Goal: Task Accomplishment & Management: Use online tool/utility

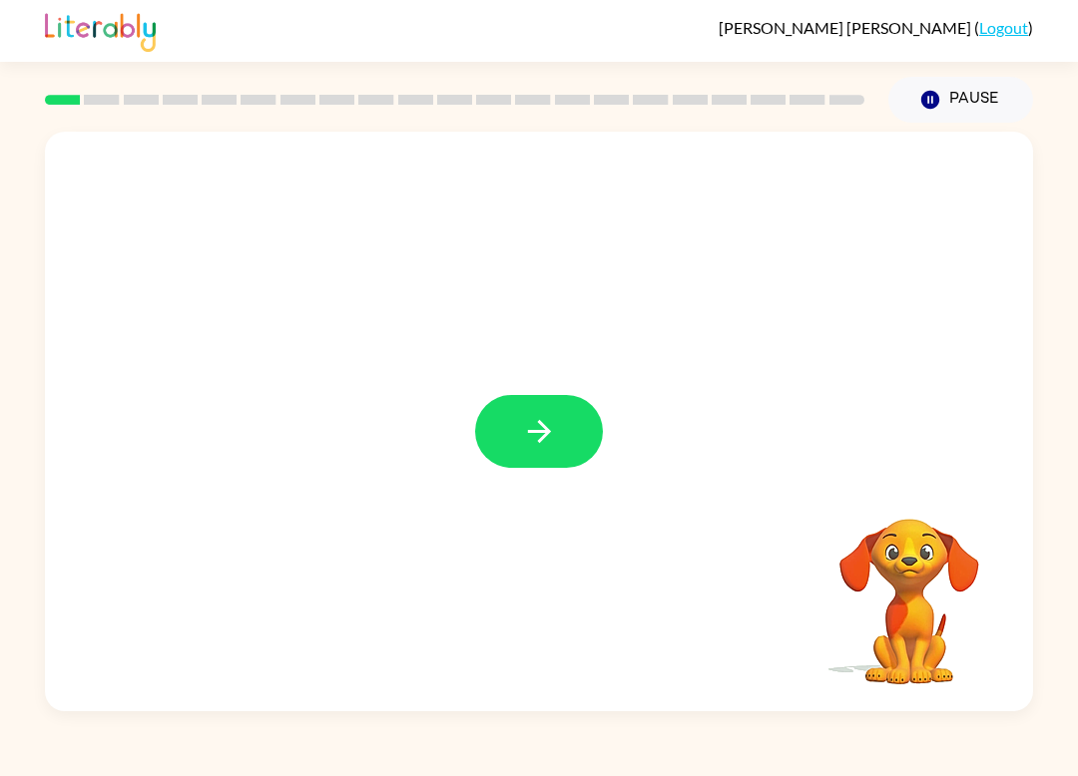
click at [555, 440] on icon "button" at bounding box center [539, 431] width 35 height 35
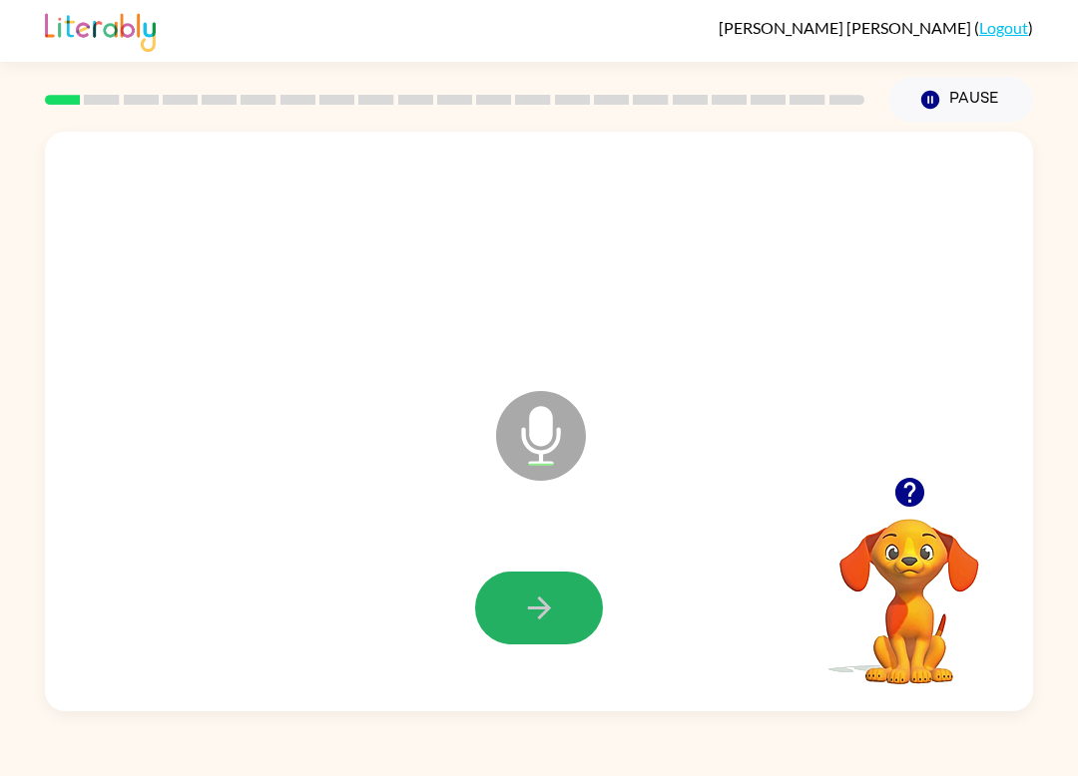
click at [530, 595] on icon "button" at bounding box center [539, 608] width 35 height 35
click at [537, 615] on icon "button" at bounding box center [539, 608] width 35 height 35
click at [503, 605] on button "button" at bounding box center [539, 608] width 128 height 73
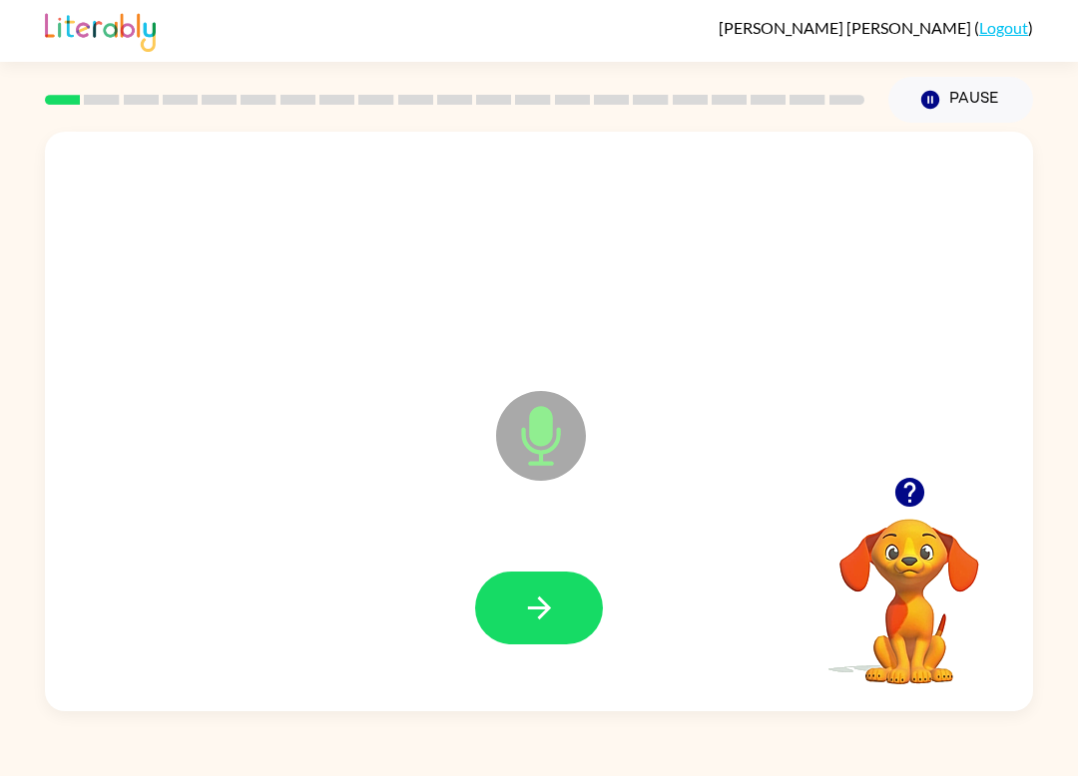
click at [546, 596] on icon "button" at bounding box center [539, 608] width 35 height 35
click at [564, 593] on button "button" at bounding box center [539, 608] width 128 height 73
click at [547, 606] on icon "button" at bounding box center [538, 608] width 23 height 23
click at [550, 605] on icon "button" at bounding box center [539, 608] width 35 height 35
click at [548, 588] on button "button" at bounding box center [539, 608] width 128 height 73
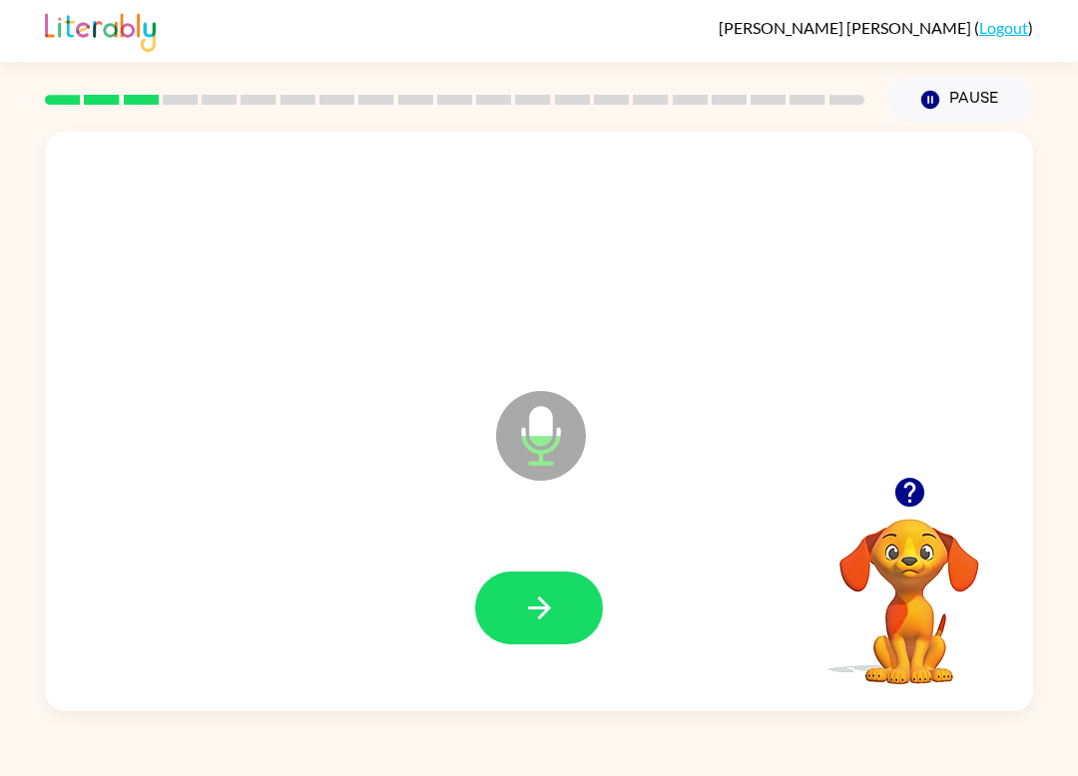
click at [562, 617] on button "button" at bounding box center [539, 608] width 128 height 73
click at [560, 588] on button "button" at bounding box center [539, 608] width 128 height 73
click at [560, 635] on button "button" at bounding box center [539, 608] width 128 height 73
click at [899, 530] on video "Your browser must support playing .mp4 files to use Literably. Please try using…" at bounding box center [909, 588] width 200 height 200
click at [912, 492] on icon "button" at bounding box center [909, 492] width 35 height 35
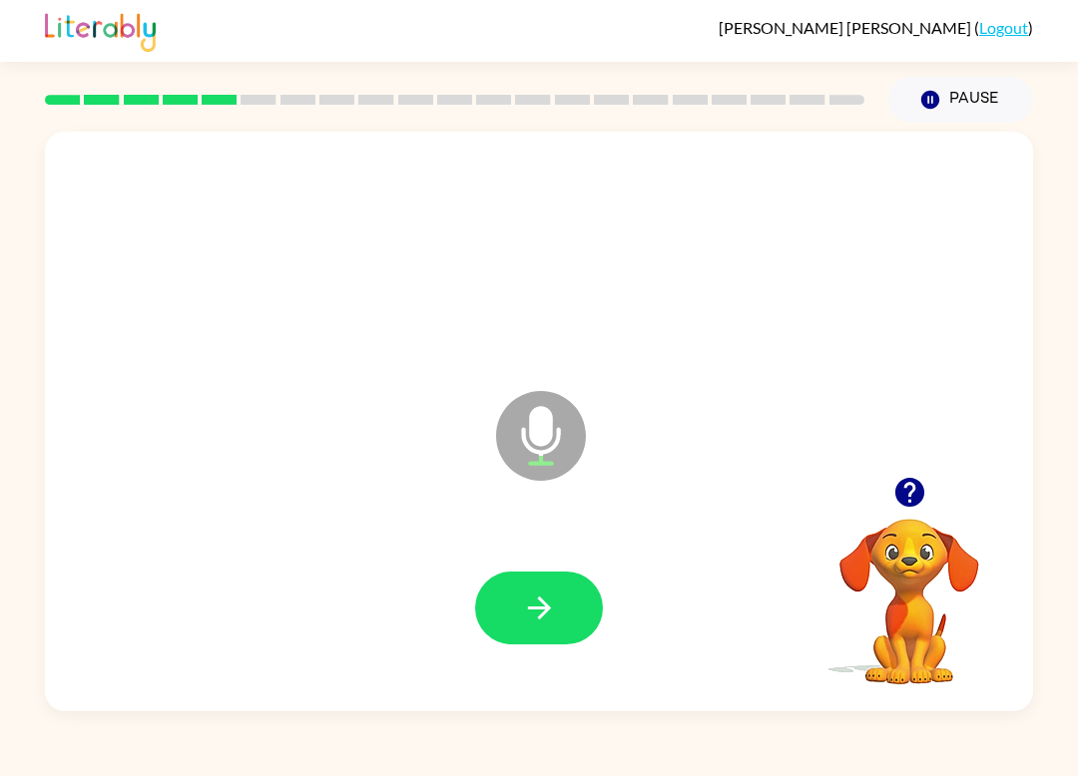
click at [554, 598] on icon "button" at bounding box center [539, 608] width 35 height 35
click at [570, 573] on button "button" at bounding box center [539, 608] width 128 height 73
click at [574, 612] on button "button" at bounding box center [539, 608] width 128 height 73
click at [560, 625] on button "button" at bounding box center [539, 608] width 128 height 73
click at [537, 607] on icon "button" at bounding box center [539, 608] width 35 height 35
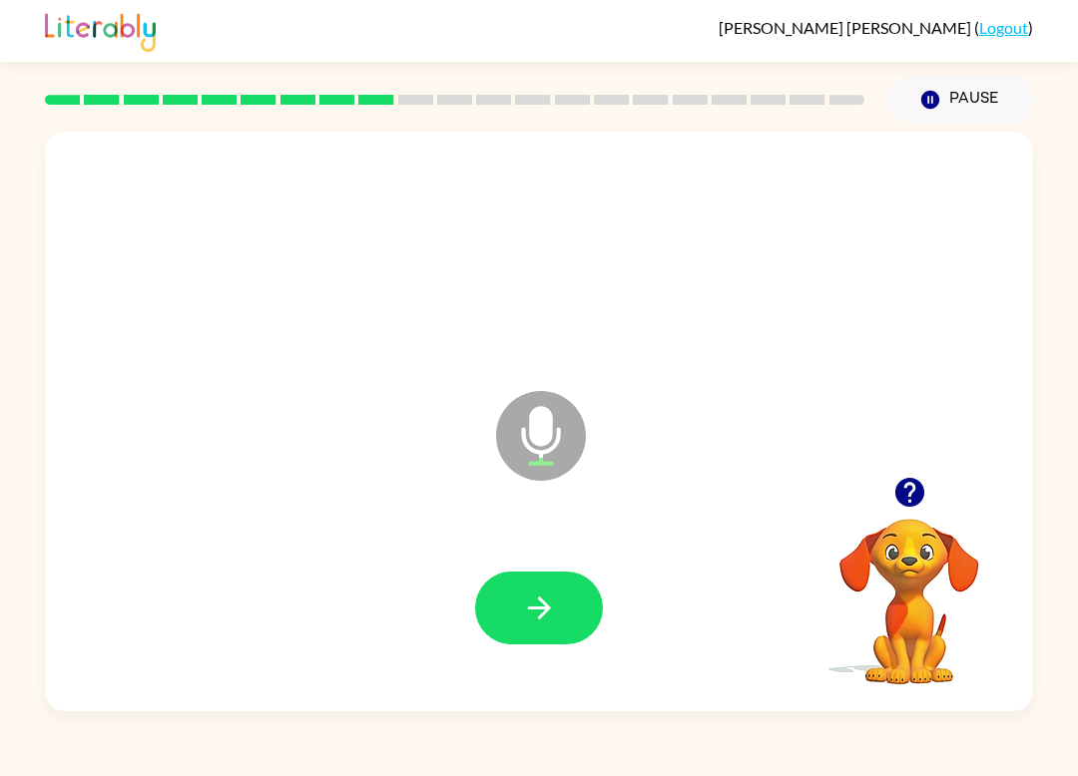
click at [587, 576] on div at bounding box center [539, 608] width 128 height 73
click at [571, 598] on button "button" at bounding box center [539, 608] width 128 height 73
click at [538, 621] on icon "button" at bounding box center [539, 608] width 35 height 35
click at [522, 559] on div at bounding box center [539, 608] width 948 height 167
click at [545, 582] on button "button" at bounding box center [539, 608] width 128 height 73
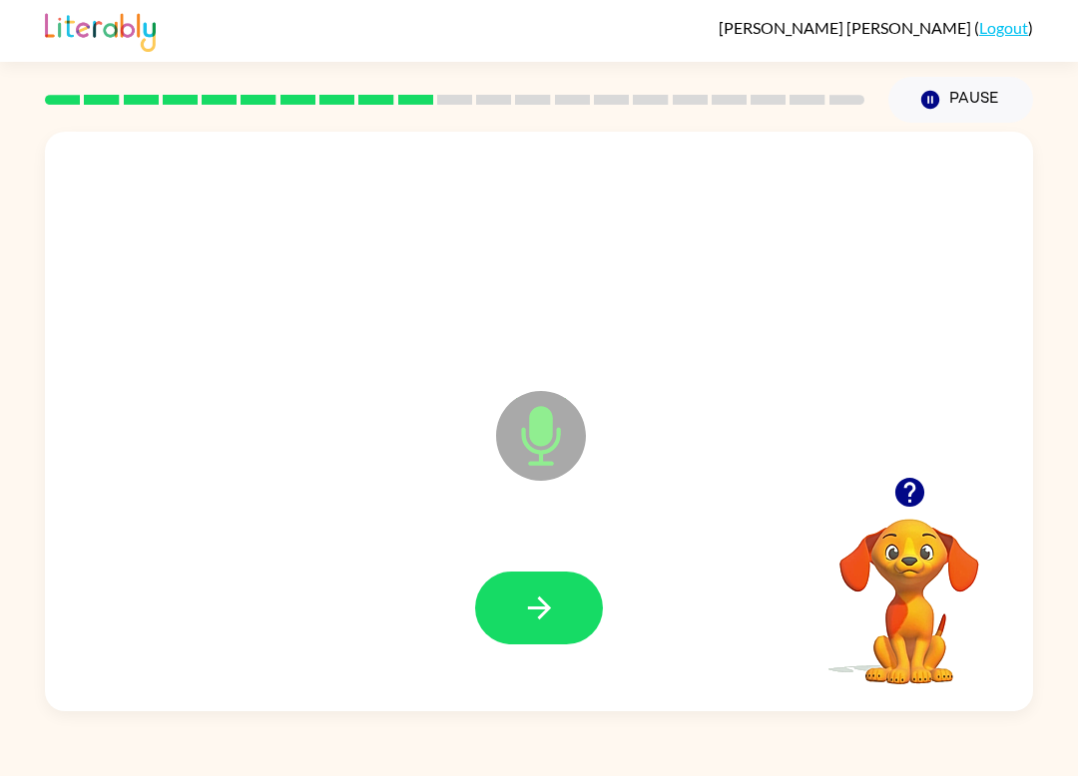
click at [530, 545] on div at bounding box center [539, 608] width 948 height 167
click at [583, 598] on button "button" at bounding box center [539, 608] width 128 height 73
click at [544, 595] on icon "button" at bounding box center [539, 608] width 35 height 35
click at [537, 596] on icon "button" at bounding box center [539, 608] width 35 height 35
click at [589, 609] on button "button" at bounding box center [539, 608] width 128 height 73
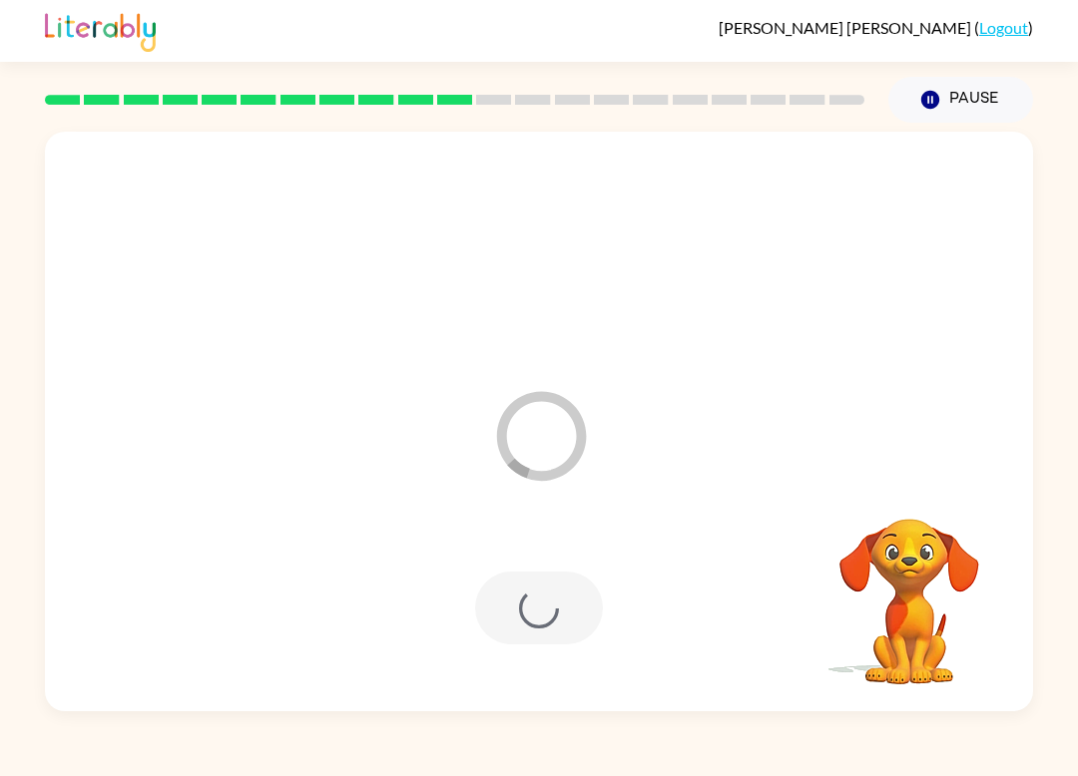
click at [548, 613] on div at bounding box center [539, 608] width 128 height 73
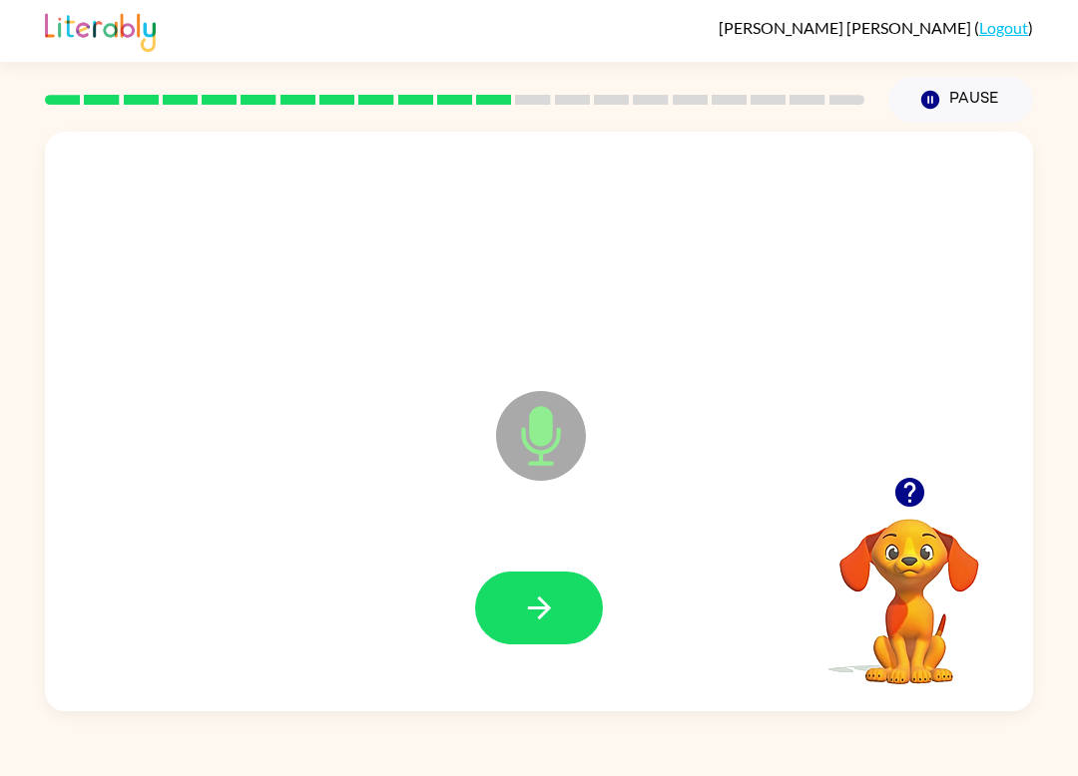
click at [571, 619] on button "button" at bounding box center [539, 608] width 128 height 73
click at [562, 568] on div at bounding box center [539, 608] width 948 height 167
click at [550, 601] on icon "button" at bounding box center [539, 608] width 35 height 35
click at [120, 767] on div "Della Omlin ( Logout ) Pause Pause Microphone The Microphone is here when it is…" at bounding box center [539, 388] width 1078 height 776
click at [539, 583] on button "button" at bounding box center [539, 608] width 128 height 73
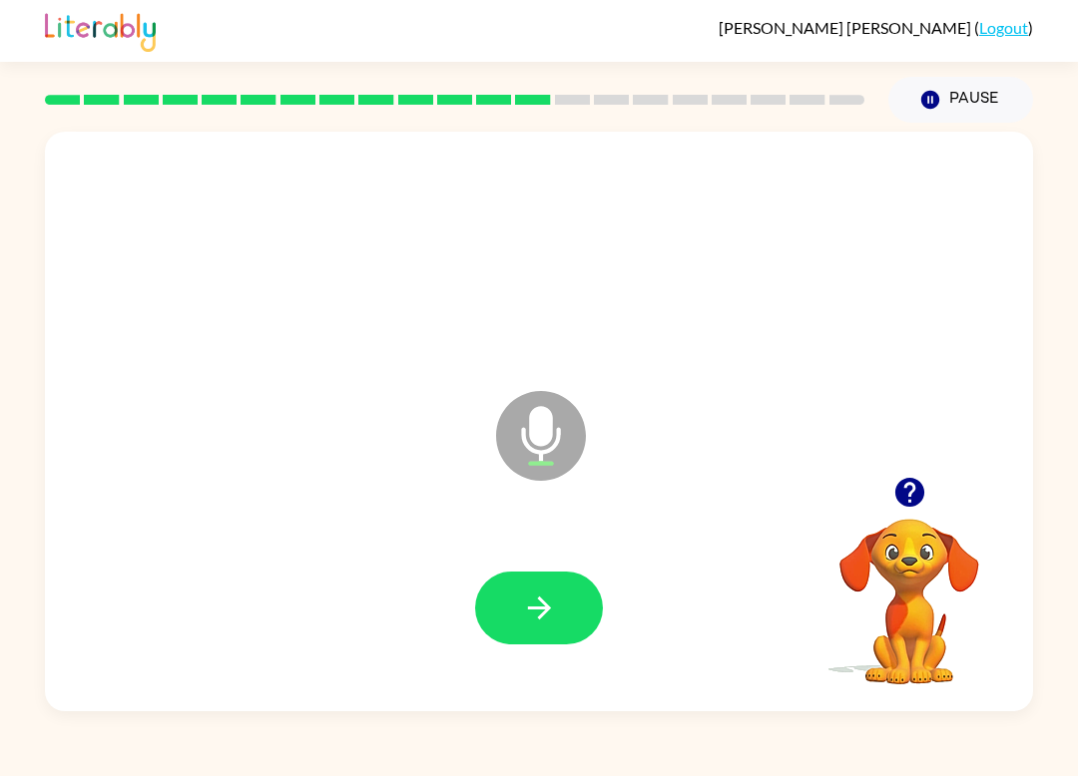
click at [556, 622] on icon "button" at bounding box center [539, 608] width 35 height 35
click at [96, 757] on div "Della Omlin ( Logout ) Pause Pause Microphone The Microphone is here when it is…" at bounding box center [539, 388] width 1078 height 776
click at [526, 611] on icon "button" at bounding box center [539, 608] width 35 height 35
click at [555, 594] on icon "button" at bounding box center [539, 608] width 35 height 35
click at [563, 604] on button "button" at bounding box center [539, 608] width 128 height 73
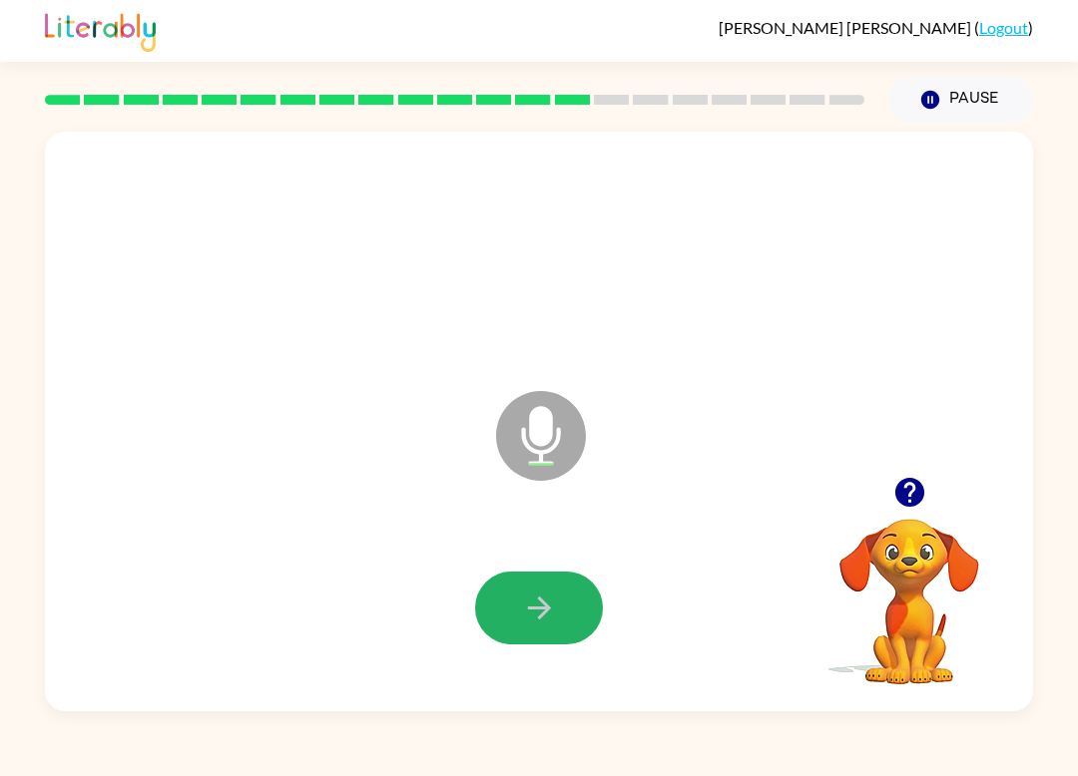
click at [562, 619] on button "button" at bounding box center [539, 608] width 128 height 73
click at [543, 585] on button "button" at bounding box center [539, 608] width 128 height 73
click at [553, 610] on icon "button" at bounding box center [539, 608] width 35 height 35
click at [889, 486] on button "button" at bounding box center [909, 492] width 51 height 51
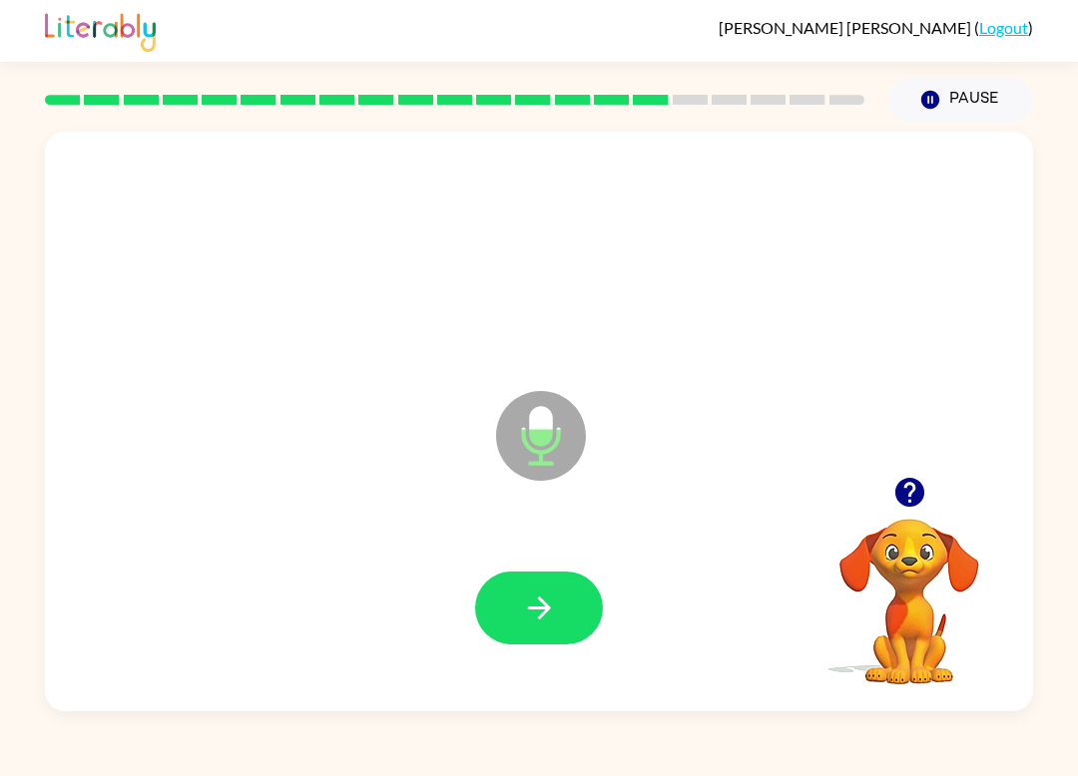
click at [528, 603] on icon "button" at bounding box center [539, 608] width 35 height 35
click at [558, 575] on button "button" at bounding box center [539, 608] width 128 height 73
click at [898, 508] on icon "button" at bounding box center [909, 492] width 35 height 35
click at [554, 605] on icon "button" at bounding box center [539, 608] width 35 height 35
click at [567, 583] on button "button" at bounding box center [539, 608] width 128 height 73
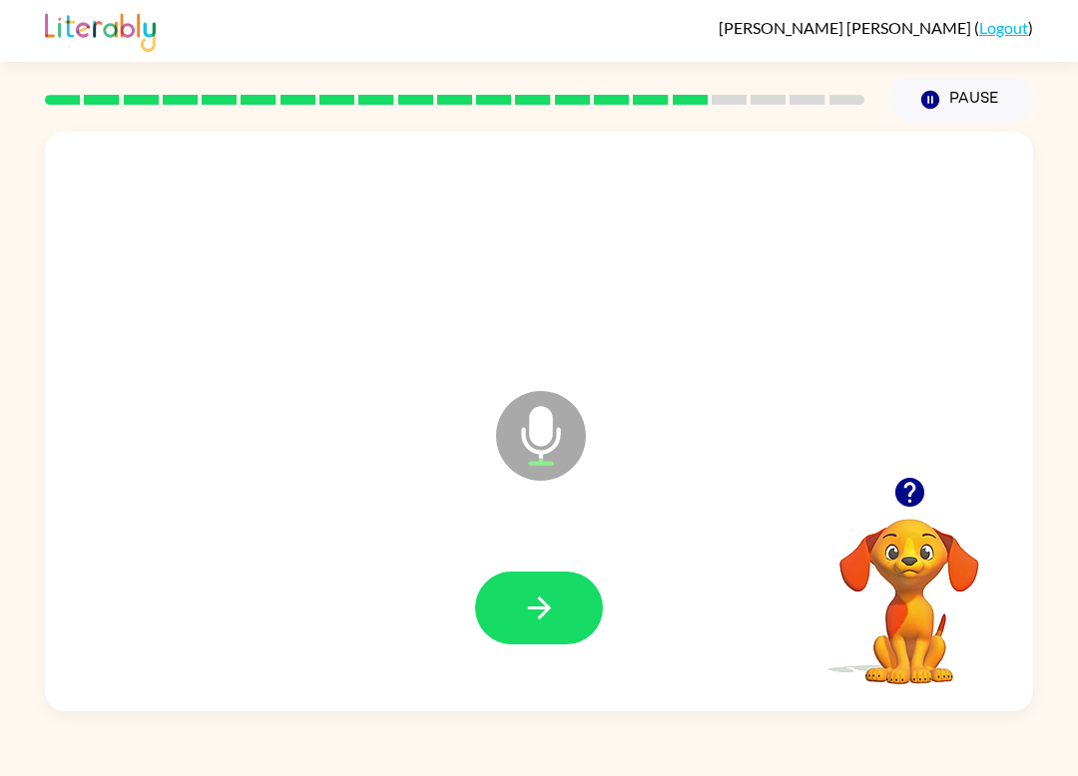
click at [545, 593] on icon "button" at bounding box center [539, 608] width 35 height 35
click at [528, 638] on button "button" at bounding box center [539, 608] width 128 height 73
click at [555, 633] on button "button" at bounding box center [539, 608] width 128 height 73
click at [524, 581] on button "button" at bounding box center [539, 608] width 128 height 73
click at [522, 585] on button "button" at bounding box center [539, 608] width 128 height 73
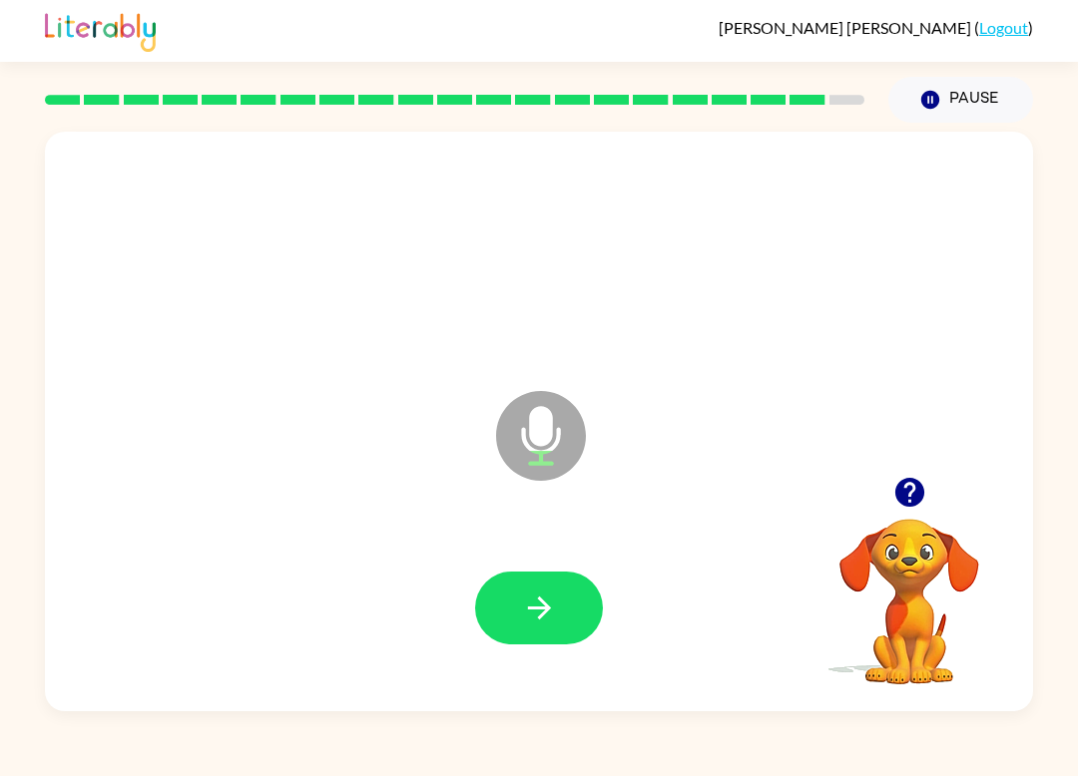
click at [563, 622] on button "button" at bounding box center [539, 608] width 128 height 73
click at [557, 619] on button "button" at bounding box center [539, 608] width 128 height 73
click at [552, 591] on button "button" at bounding box center [539, 608] width 128 height 73
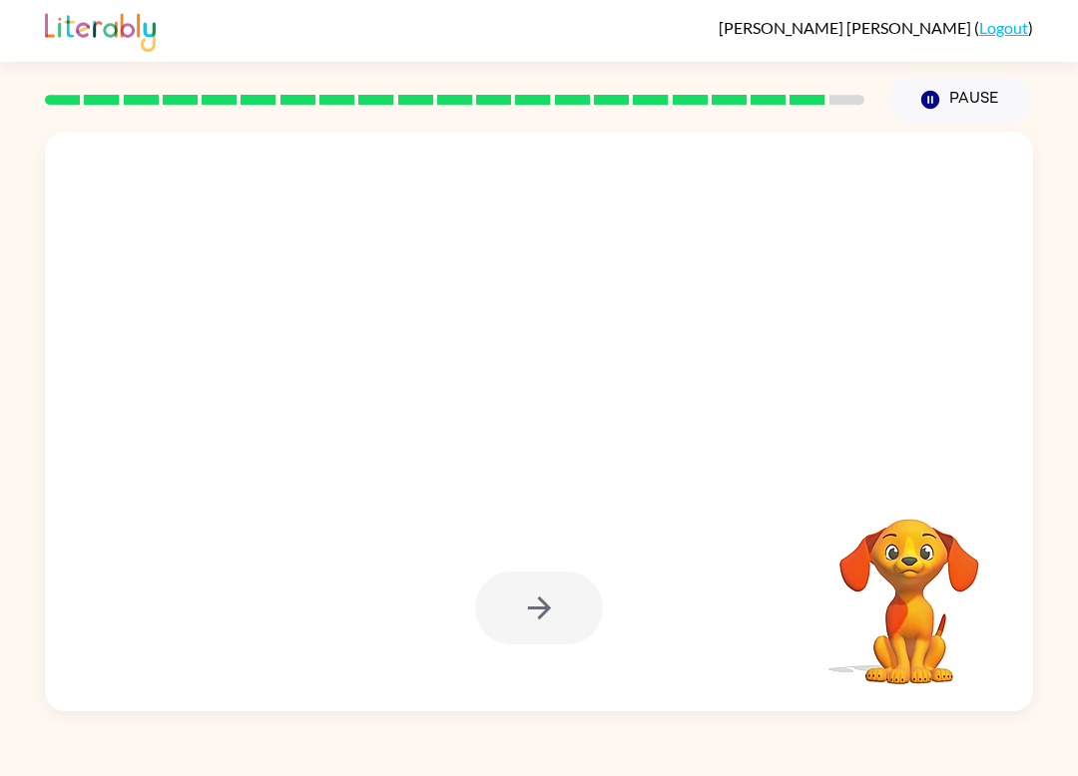
click at [561, 567] on div at bounding box center [539, 608] width 948 height 167
click at [586, 573] on div at bounding box center [539, 608] width 128 height 73
click at [562, 569] on div at bounding box center [539, 608] width 948 height 167
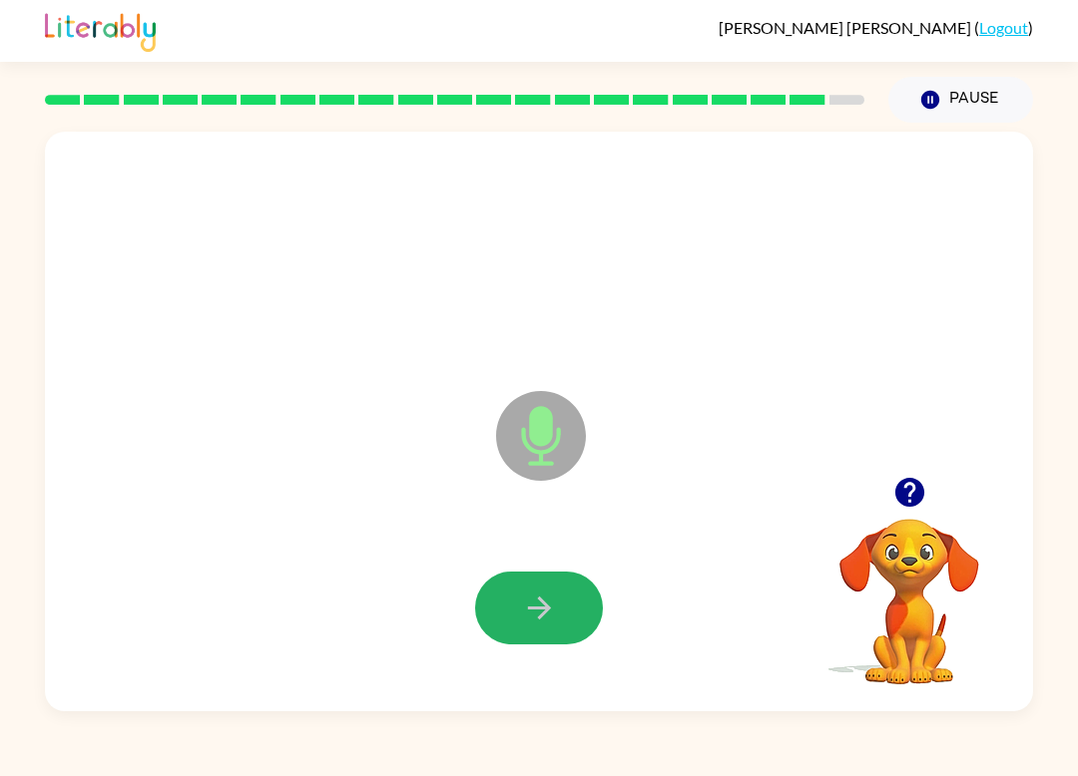
click at [567, 580] on button "button" at bounding box center [539, 608] width 128 height 73
click at [566, 580] on div at bounding box center [539, 608] width 128 height 73
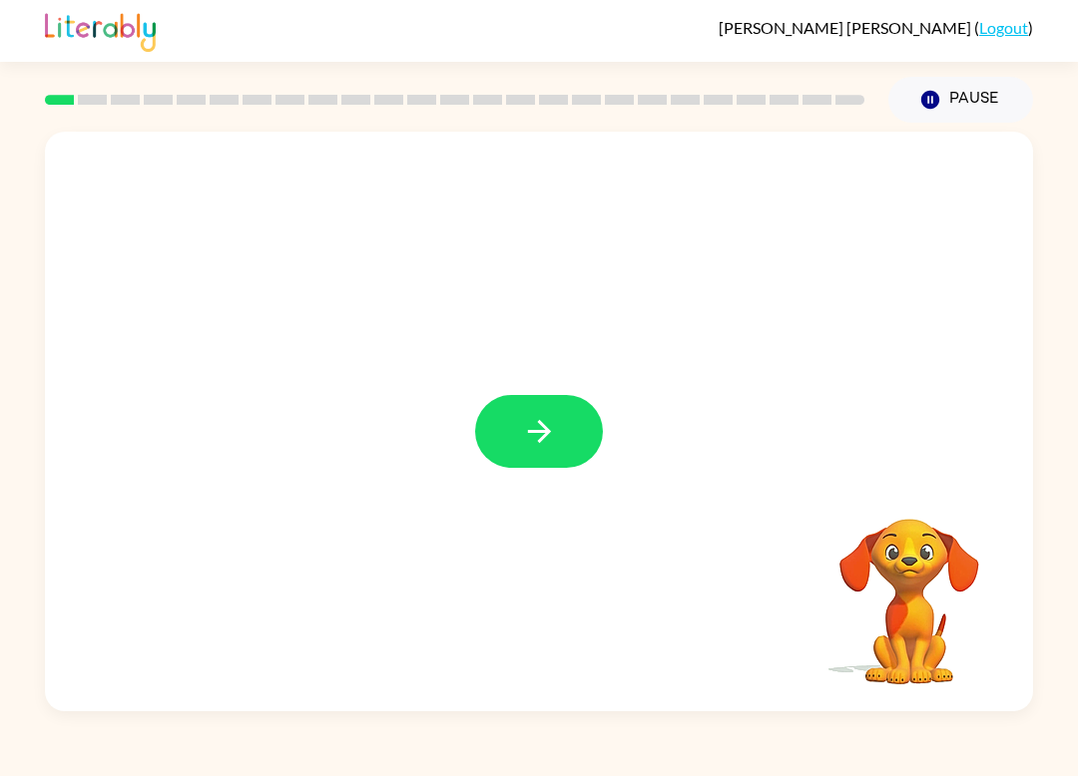
click at [908, 641] on video "Your browser must support playing .mp4 files to use Literably. Please try using…" at bounding box center [909, 588] width 200 height 200
click at [545, 441] on icon "button" at bounding box center [539, 431] width 35 height 35
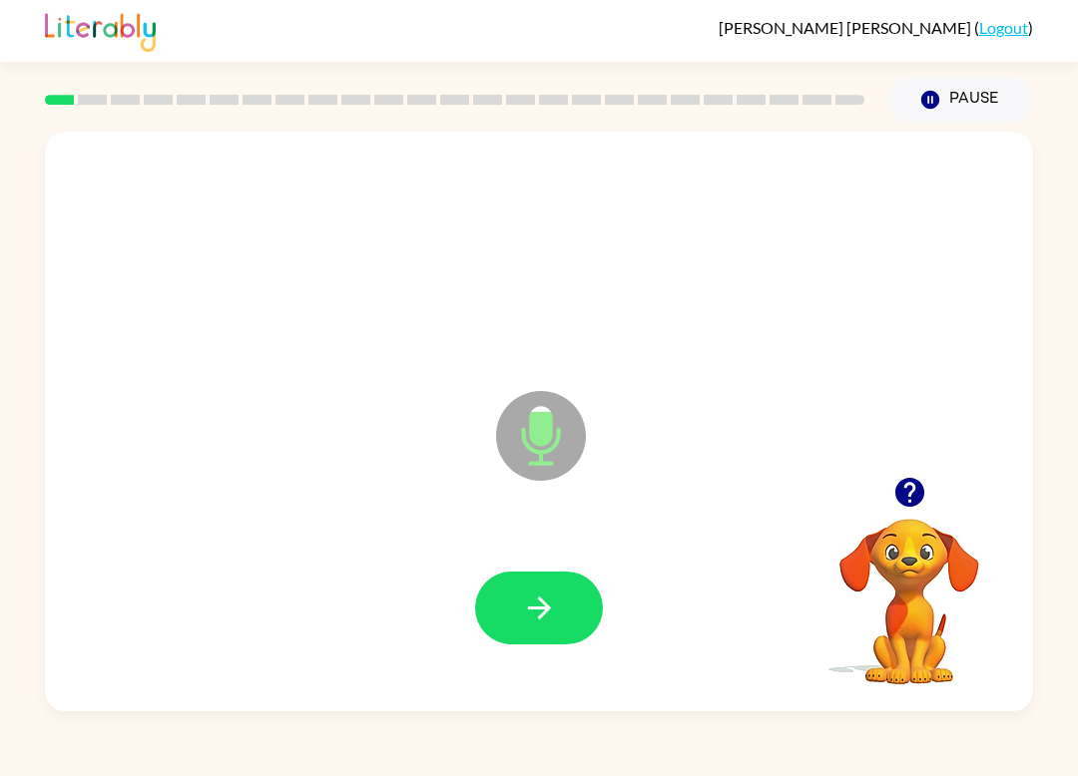
click at [541, 588] on button "button" at bounding box center [539, 608] width 128 height 73
click at [546, 588] on button "button" at bounding box center [539, 608] width 128 height 73
click at [542, 602] on icon "button" at bounding box center [538, 608] width 23 height 23
click at [528, 567] on div at bounding box center [539, 608] width 948 height 167
click at [535, 598] on icon "button" at bounding box center [539, 608] width 35 height 35
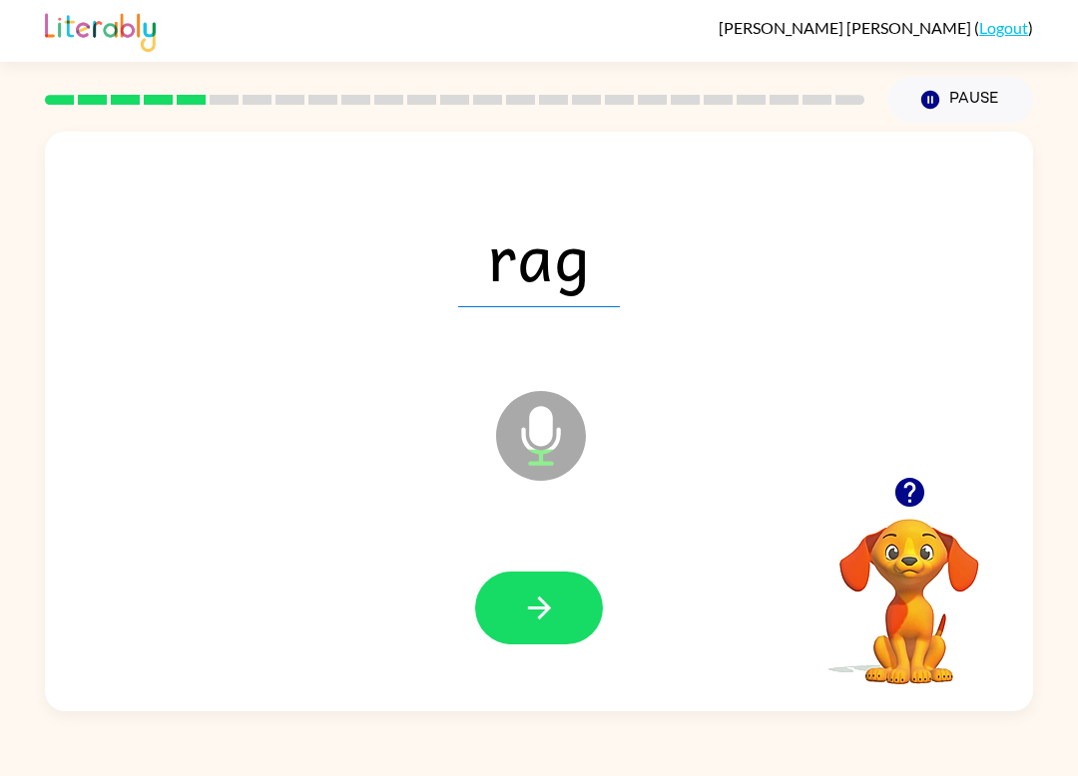
click at [528, 590] on button "button" at bounding box center [539, 608] width 128 height 73
click at [543, 620] on icon "button" at bounding box center [539, 608] width 35 height 35
click at [533, 566] on div at bounding box center [539, 608] width 948 height 167
click at [506, 598] on button "button" at bounding box center [539, 608] width 128 height 73
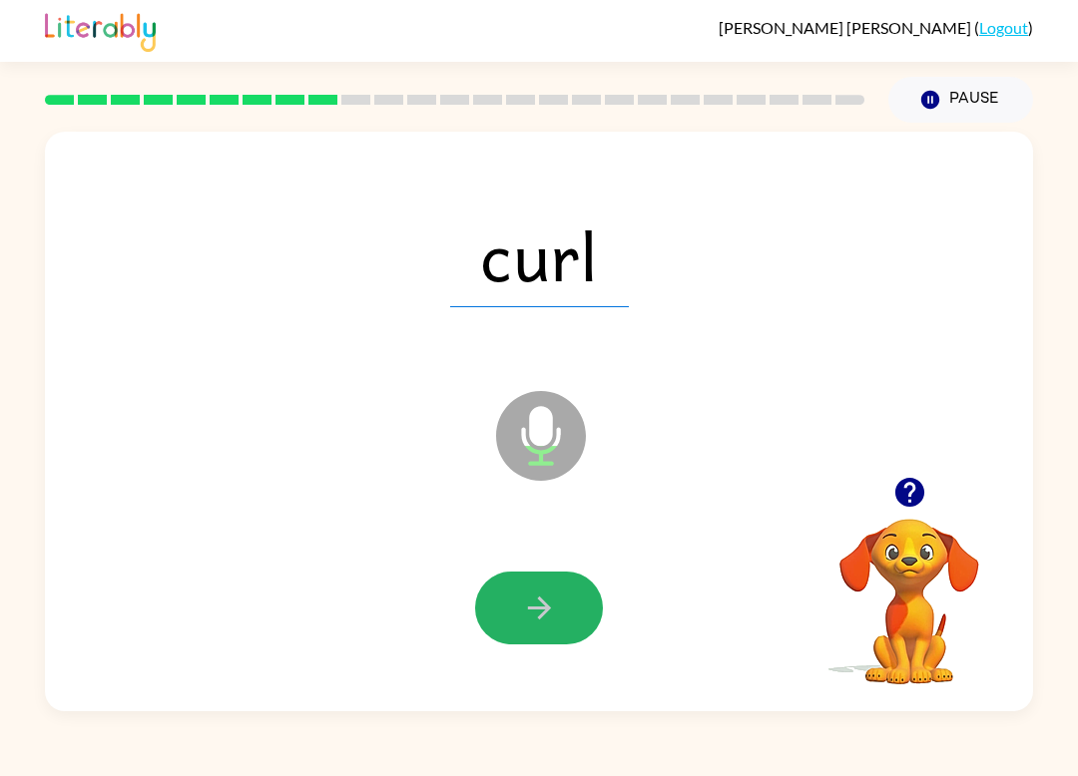
click at [514, 595] on button "button" at bounding box center [539, 608] width 128 height 73
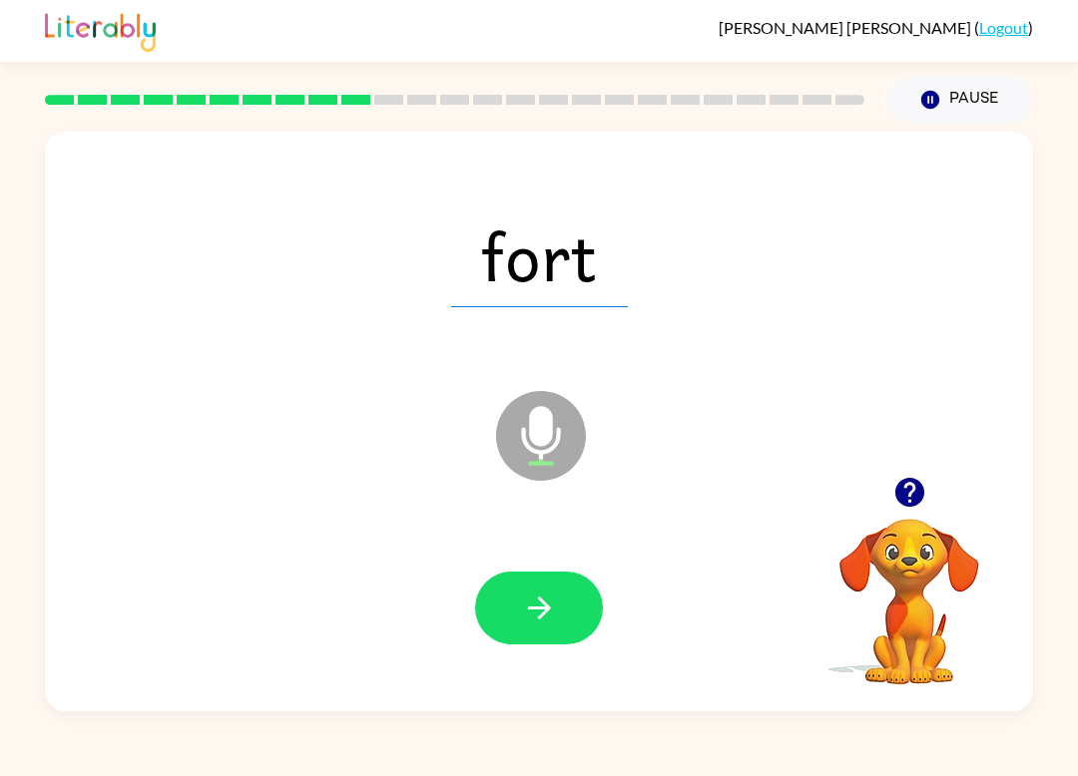
click at [525, 597] on icon "button" at bounding box center [539, 608] width 35 height 35
click at [543, 599] on icon "button" at bounding box center [539, 608] width 35 height 35
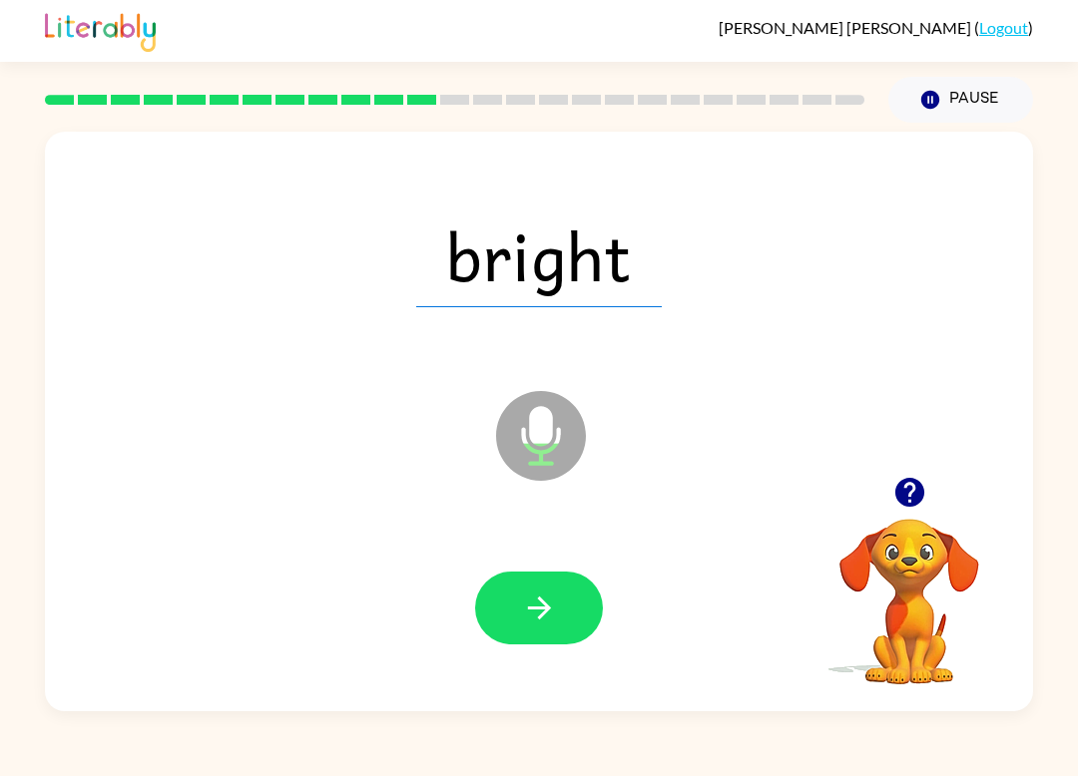
click at [487, 617] on button "button" at bounding box center [539, 608] width 128 height 73
click at [535, 623] on icon "button" at bounding box center [539, 608] width 35 height 35
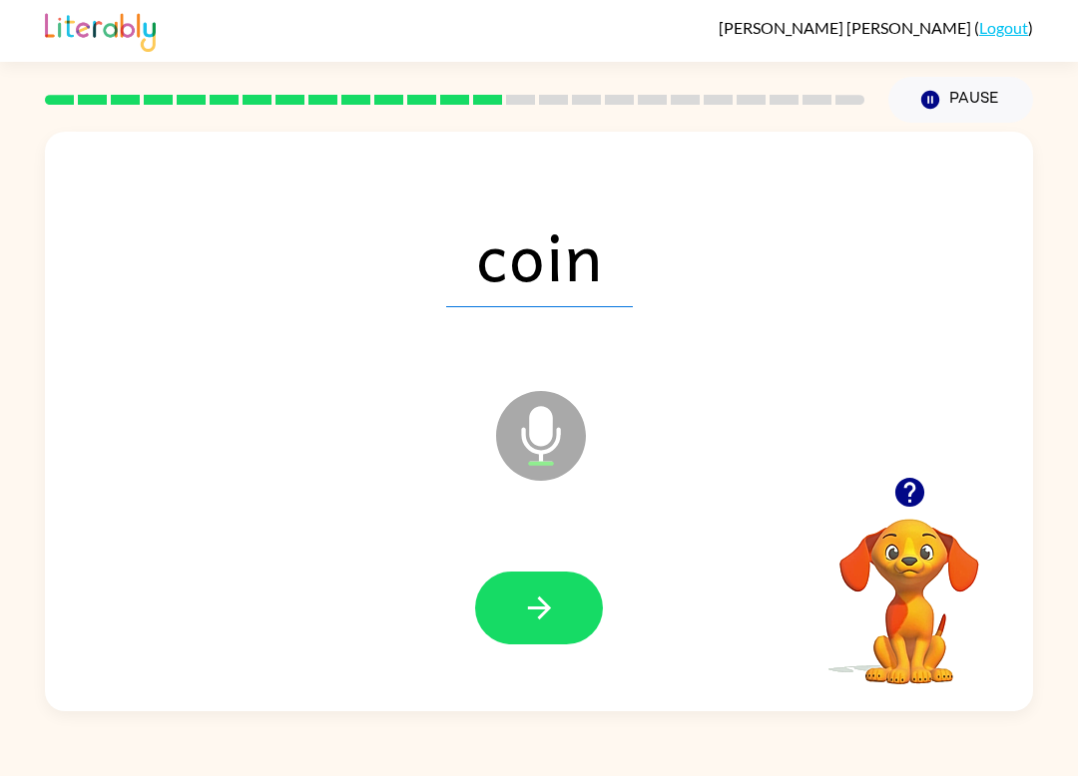
click at [550, 612] on icon "button" at bounding box center [539, 608] width 35 height 35
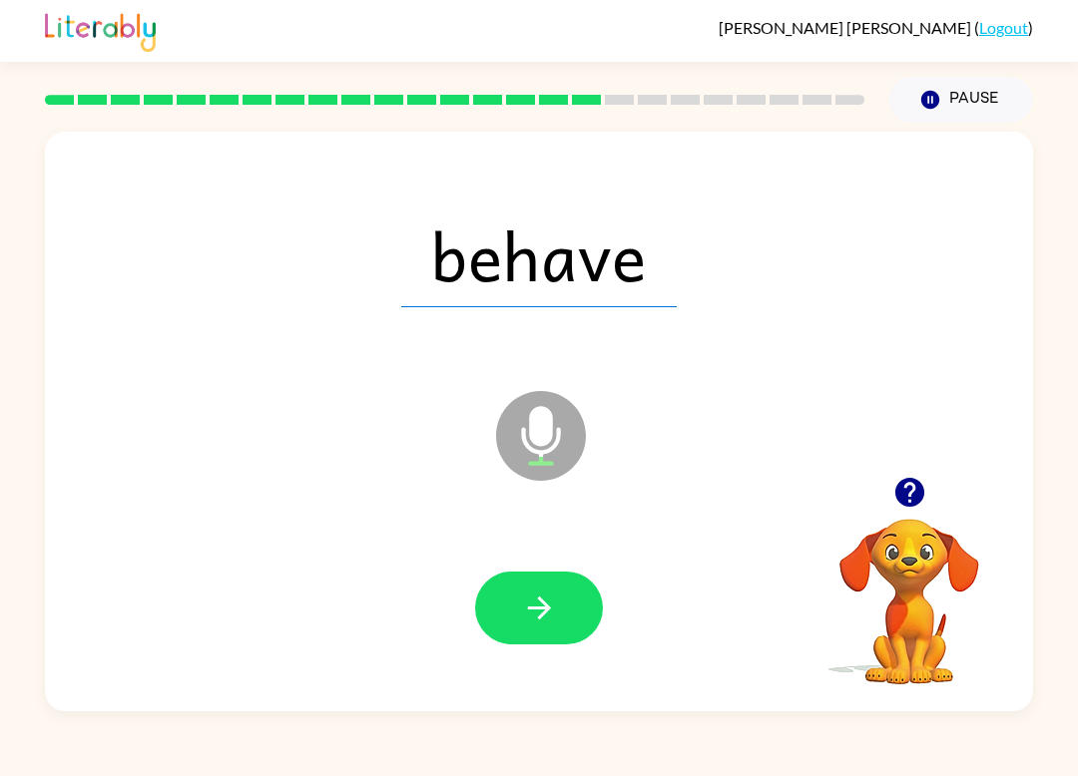
click at [559, 601] on button "button" at bounding box center [539, 608] width 128 height 73
click at [551, 573] on button "button" at bounding box center [539, 608] width 128 height 73
click at [549, 594] on icon "button" at bounding box center [539, 608] width 35 height 35
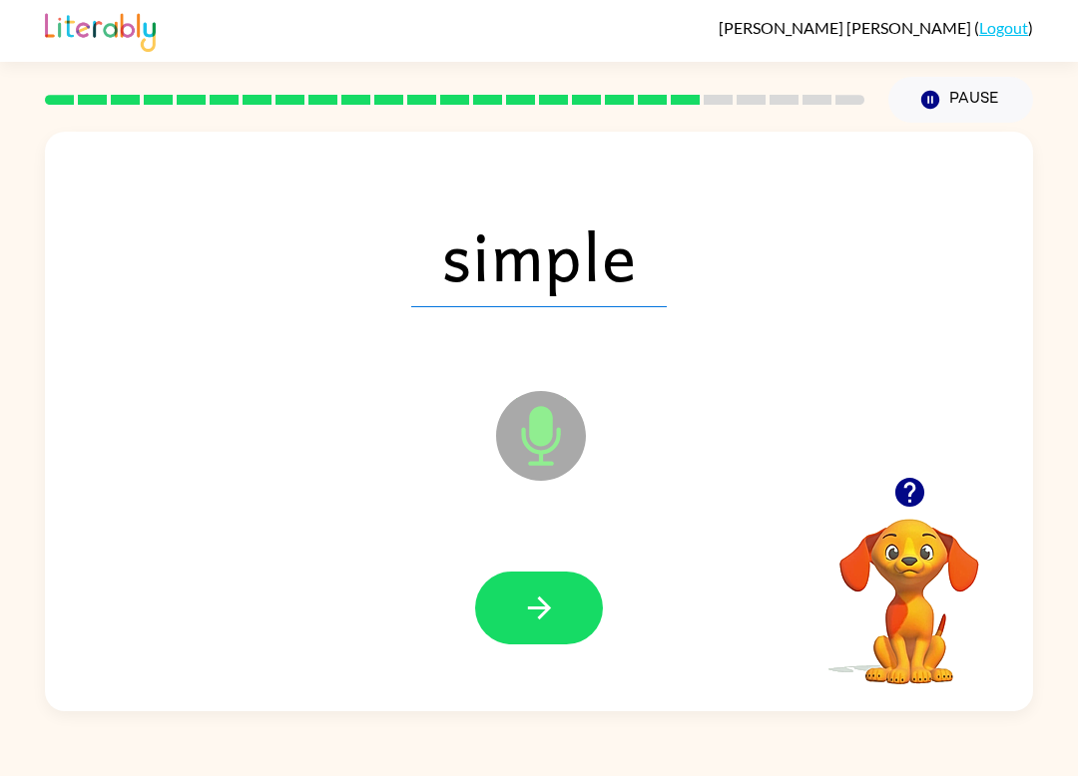
click at [535, 609] on icon "button" at bounding box center [538, 608] width 23 height 23
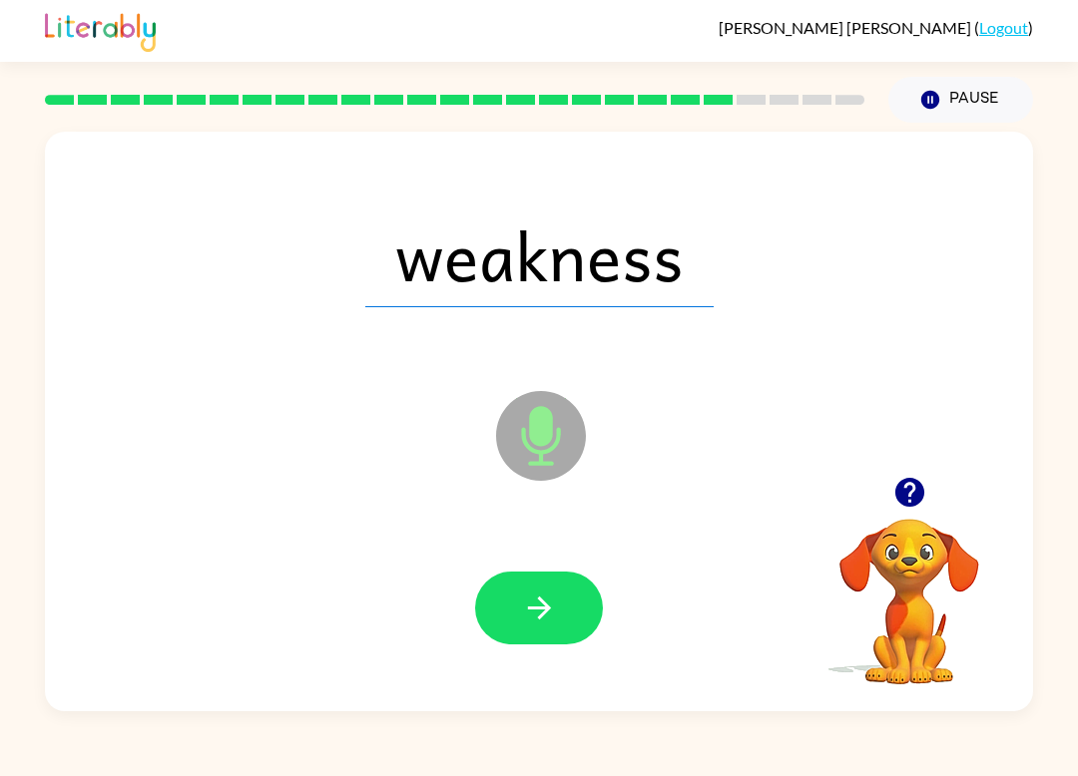
click at [535, 619] on icon "button" at bounding box center [539, 608] width 35 height 35
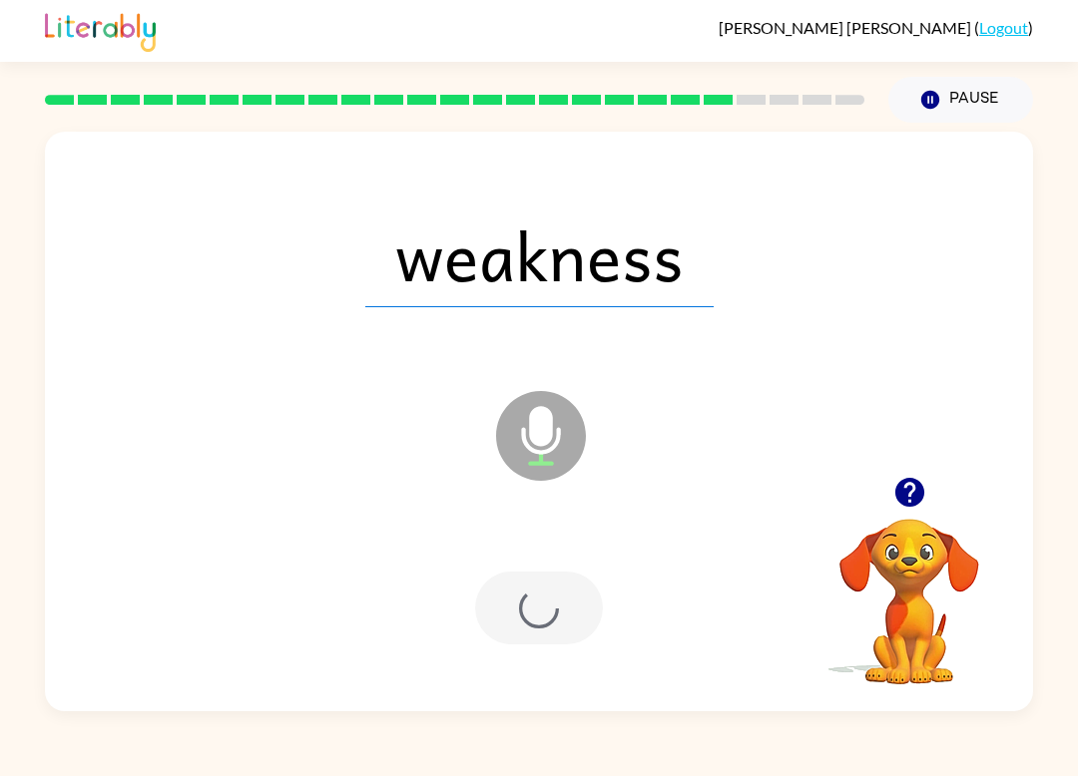
click at [540, 600] on div at bounding box center [539, 608] width 128 height 73
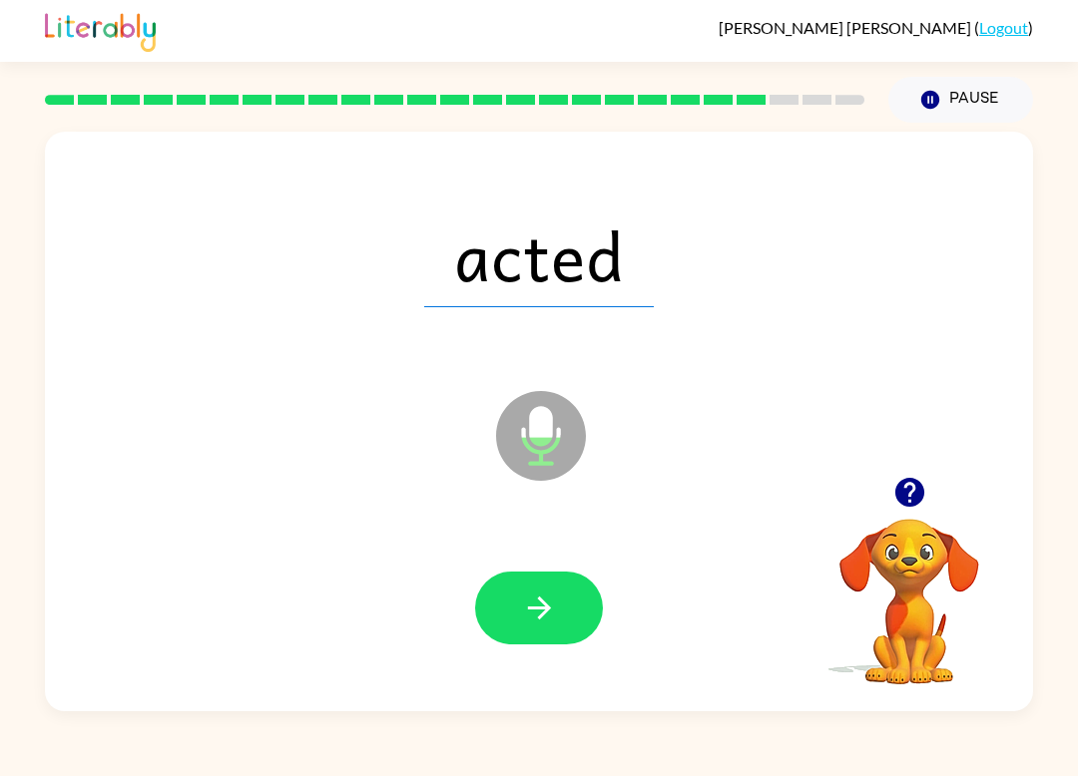
click at [552, 595] on icon "button" at bounding box center [539, 608] width 35 height 35
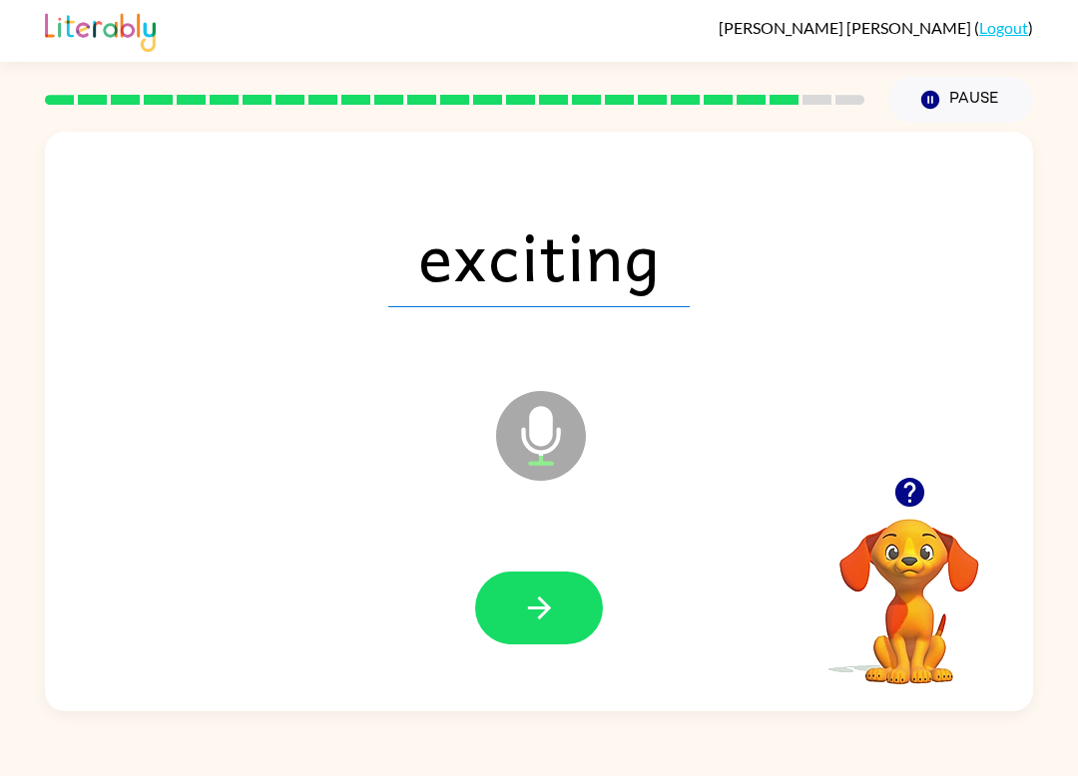
click at [535, 590] on button "button" at bounding box center [539, 608] width 128 height 73
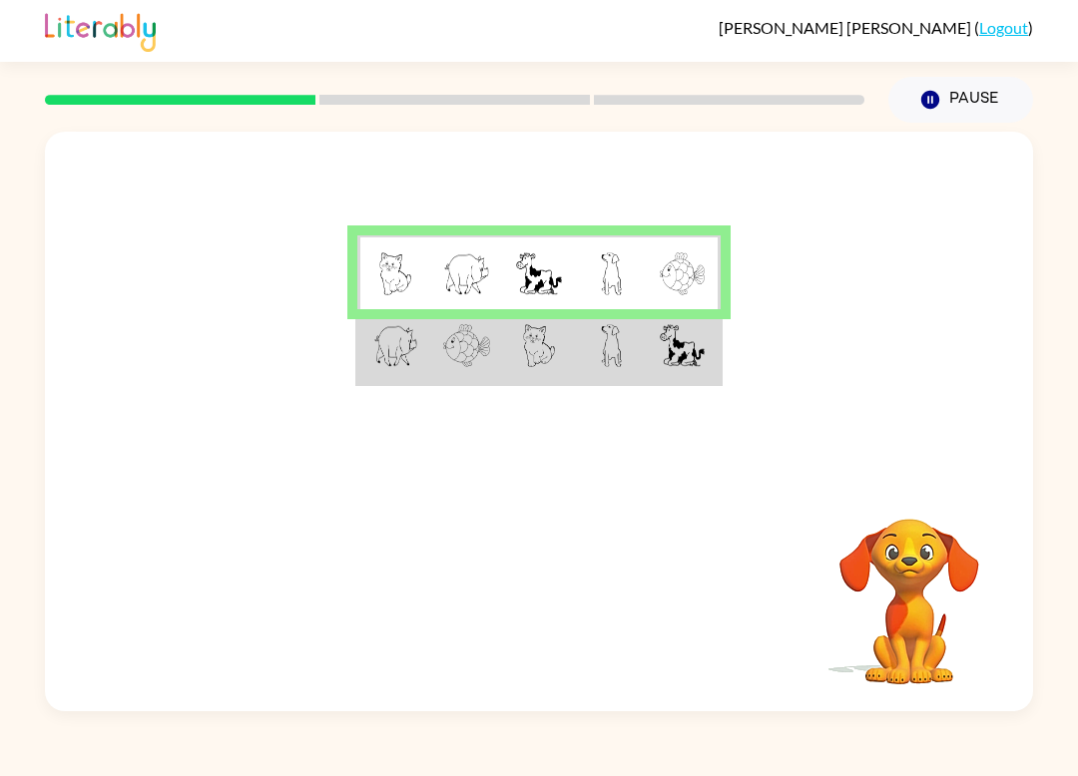
click at [640, 354] on td at bounding box center [611, 346] width 73 height 75
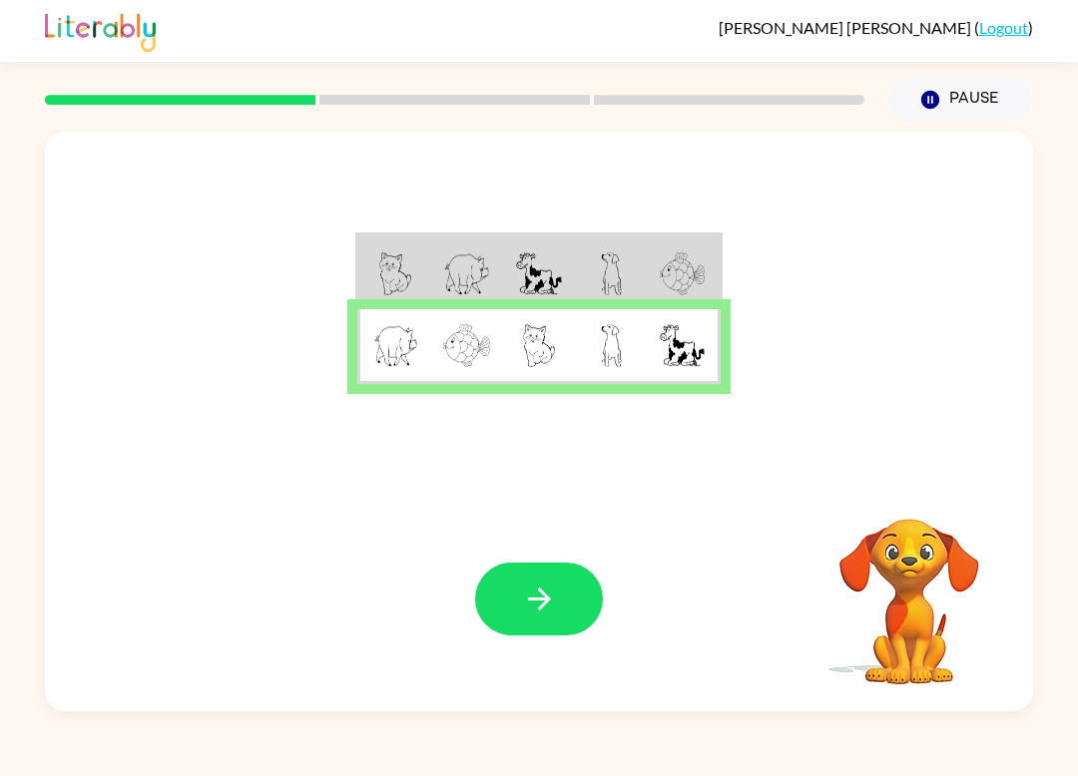
click at [660, 347] on img at bounding box center [682, 345] width 45 height 43
click at [557, 598] on button "button" at bounding box center [539, 599] width 128 height 73
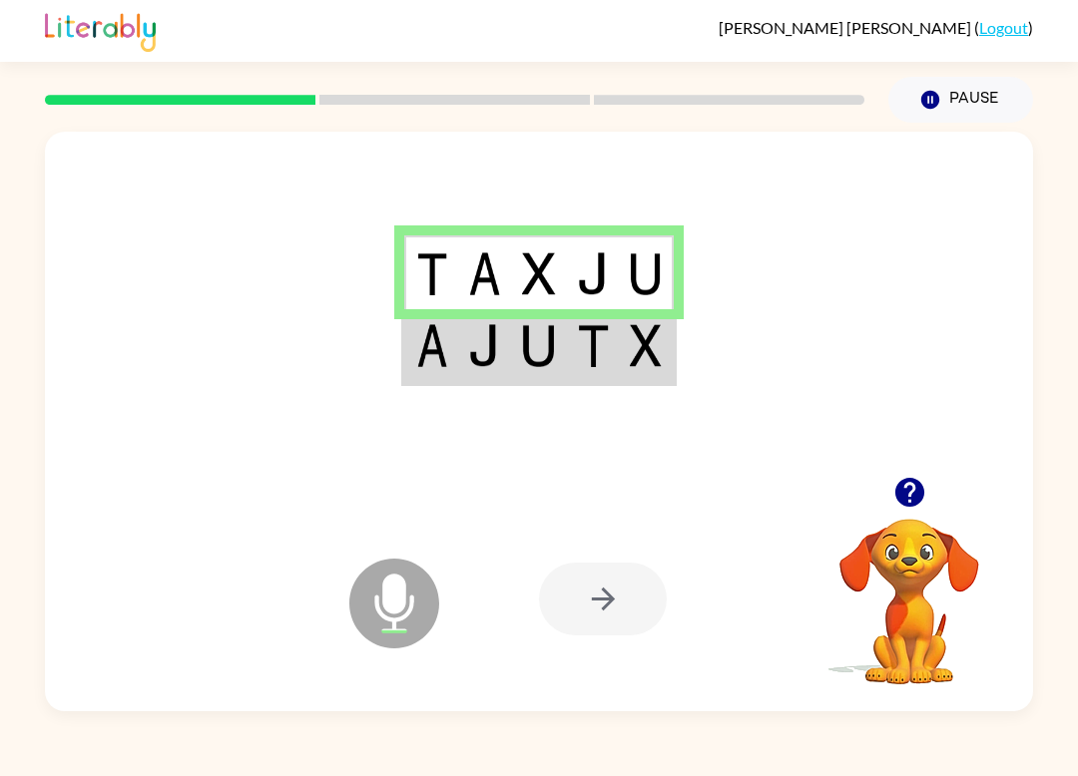
click at [630, 606] on div at bounding box center [603, 599] width 128 height 73
click at [622, 326] on td at bounding box center [647, 346] width 54 height 75
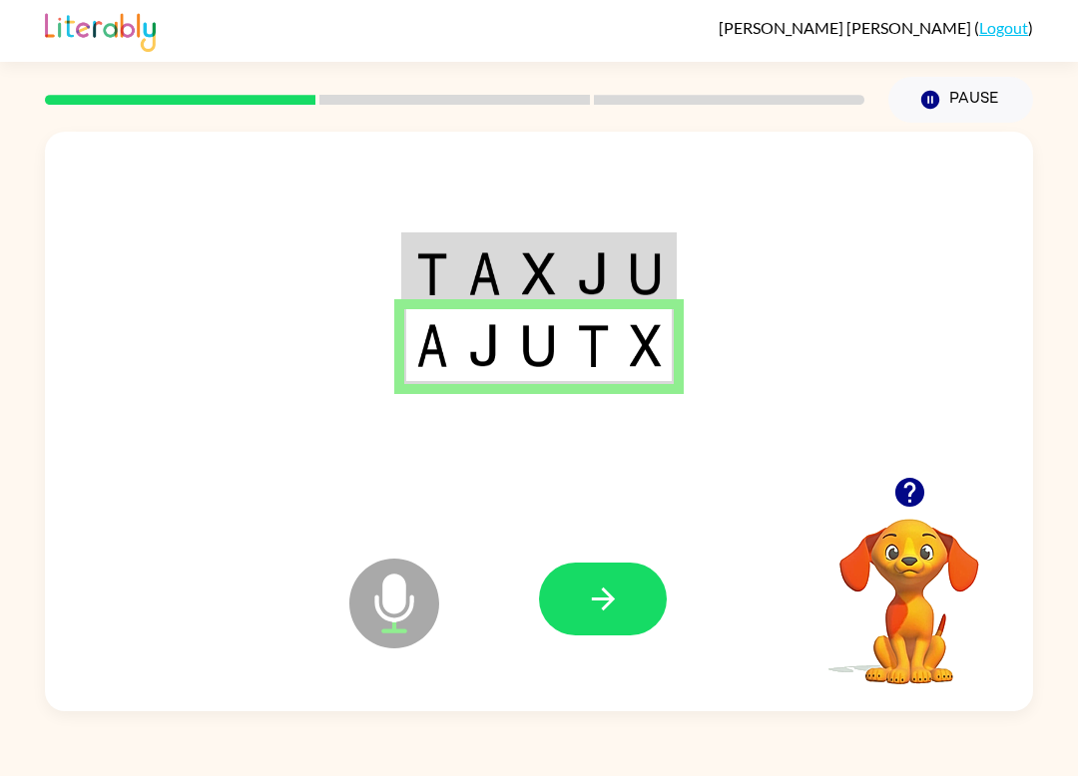
click at [658, 599] on button "button" at bounding box center [603, 599] width 128 height 73
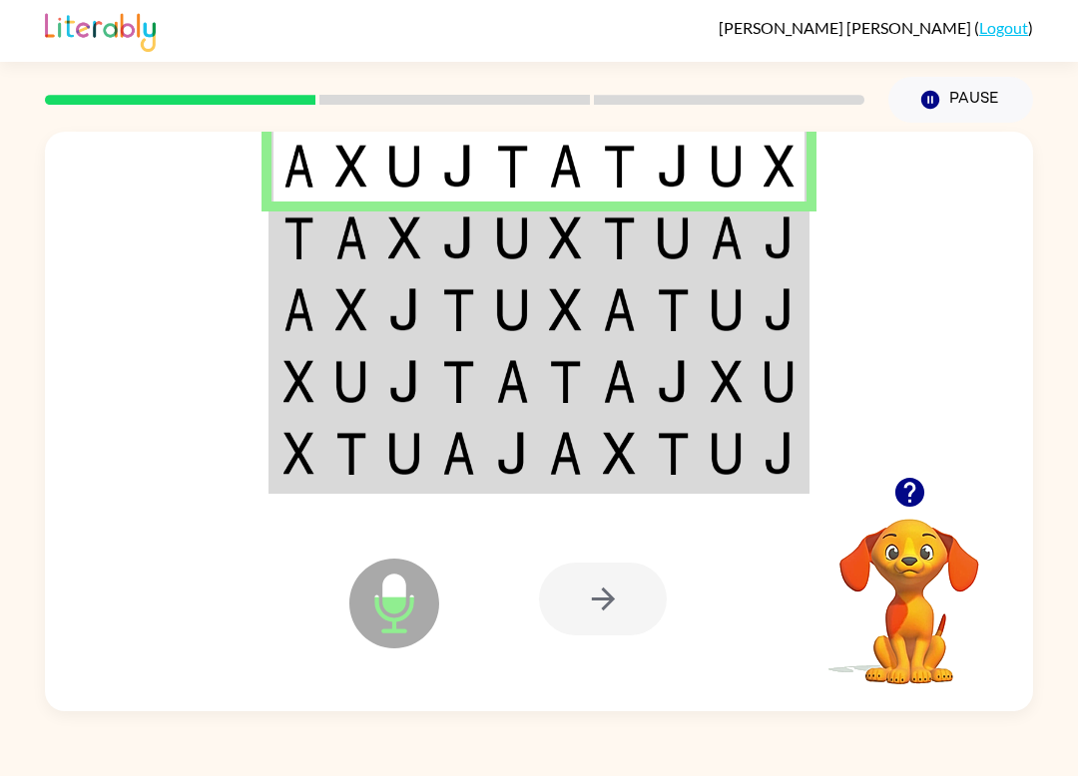
click at [792, 183] on img at bounding box center [778, 166] width 31 height 43
click at [791, 243] on img at bounding box center [778, 238] width 31 height 43
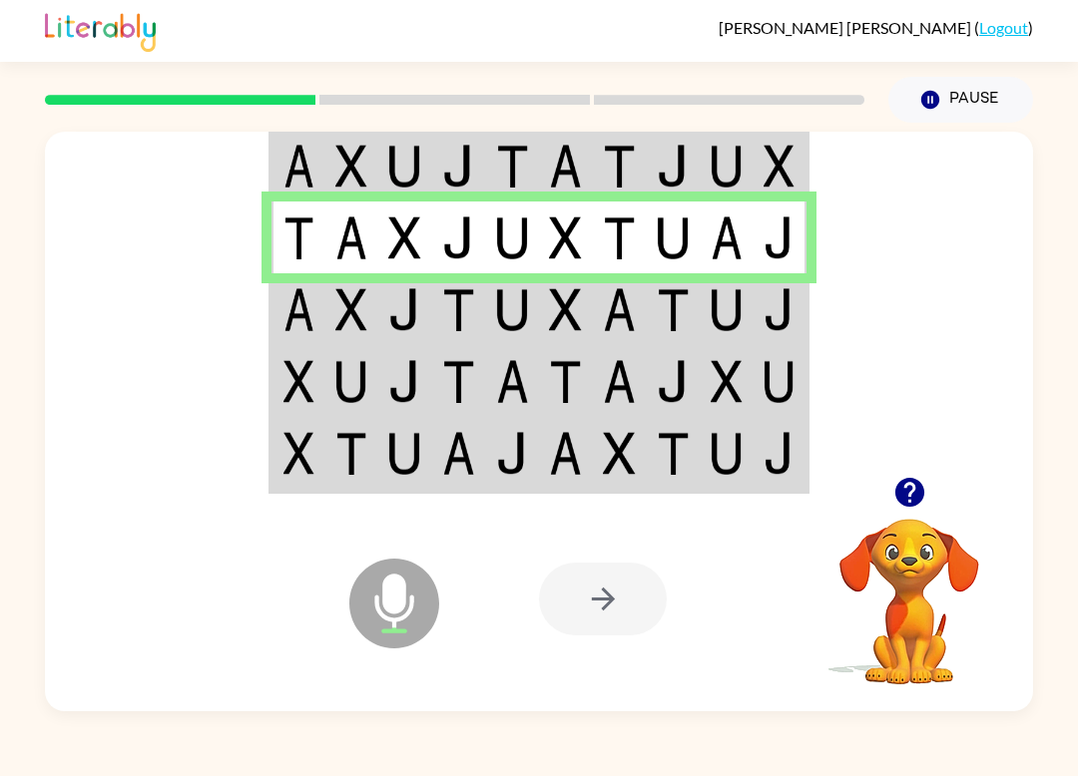
click at [240, 311] on div at bounding box center [539, 304] width 988 height 345
click at [271, 304] on td at bounding box center [298, 309] width 54 height 72
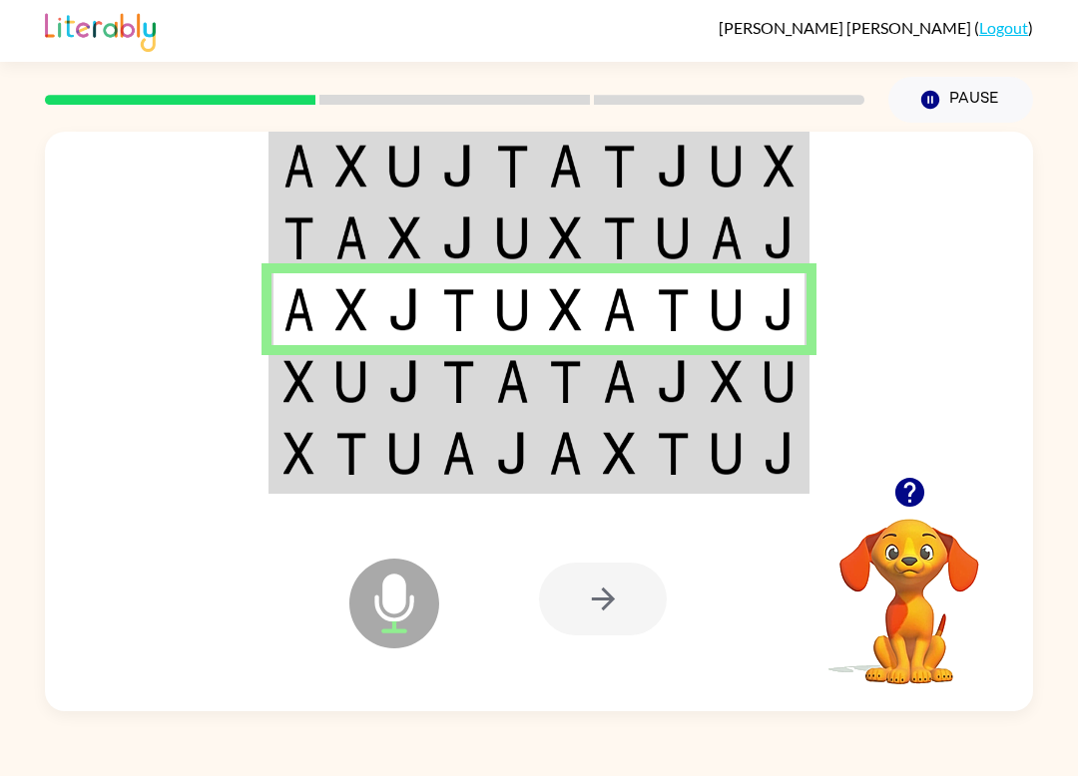
click at [850, 394] on div at bounding box center [539, 304] width 988 height 345
click at [802, 393] on td at bounding box center [780, 381] width 54 height 72
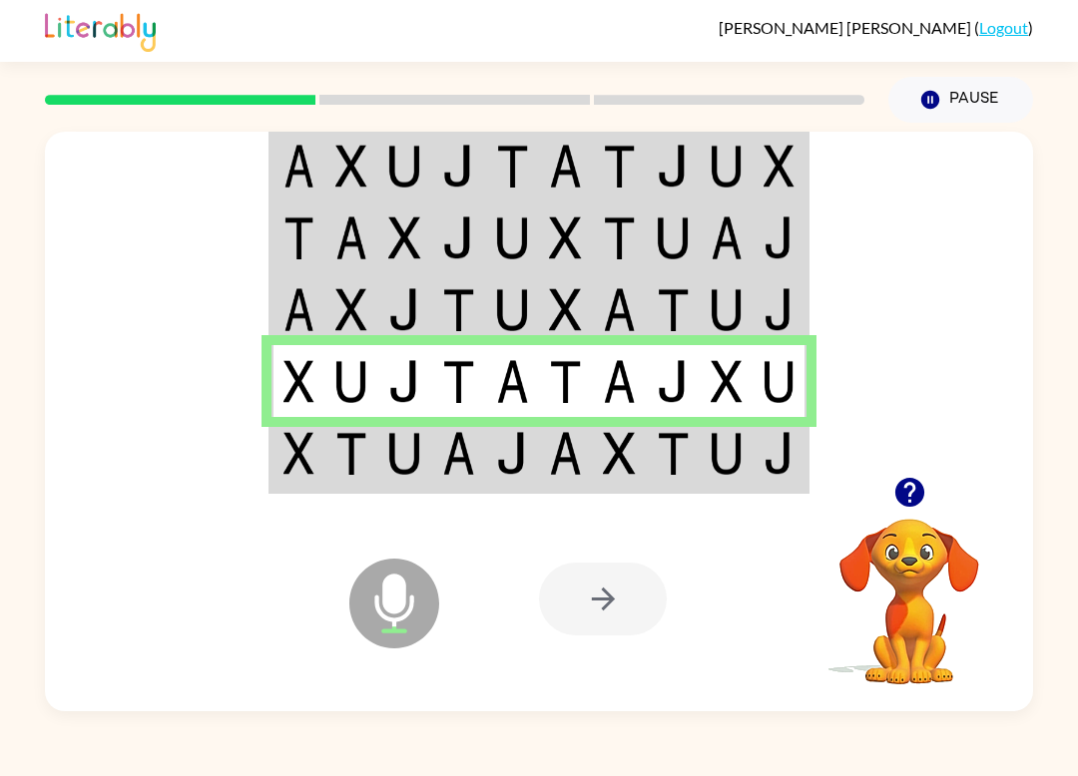
click at [805, 473] on td at bounding box center [780, 454] width 54 height 75
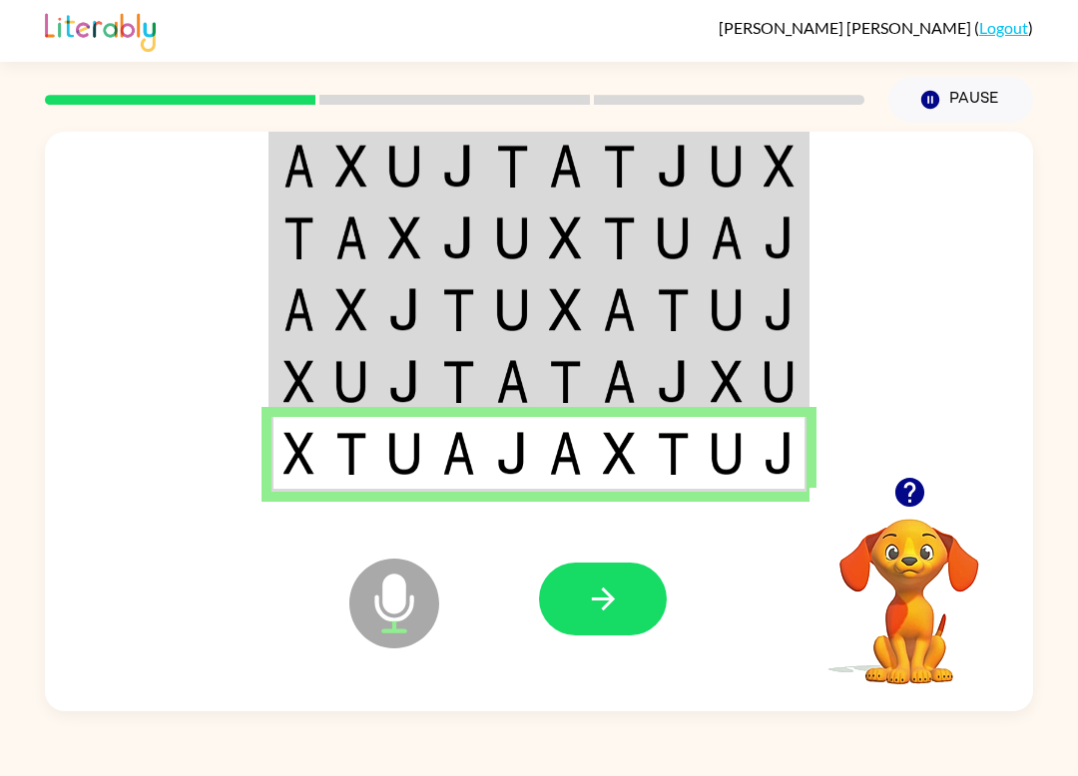
click at [605, 587] on icon "button" at bounding box center [603, 599] width 35 height 35
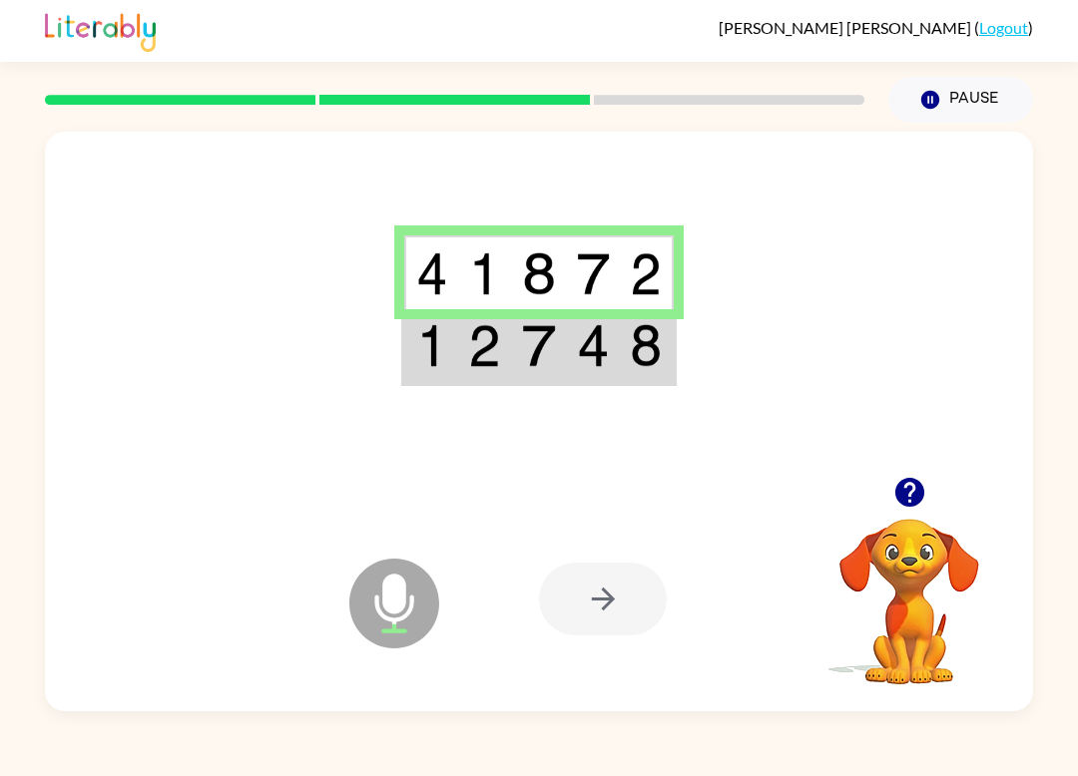
click at [672, 342] on td at bounding box center [647, 346] width 54 height 75
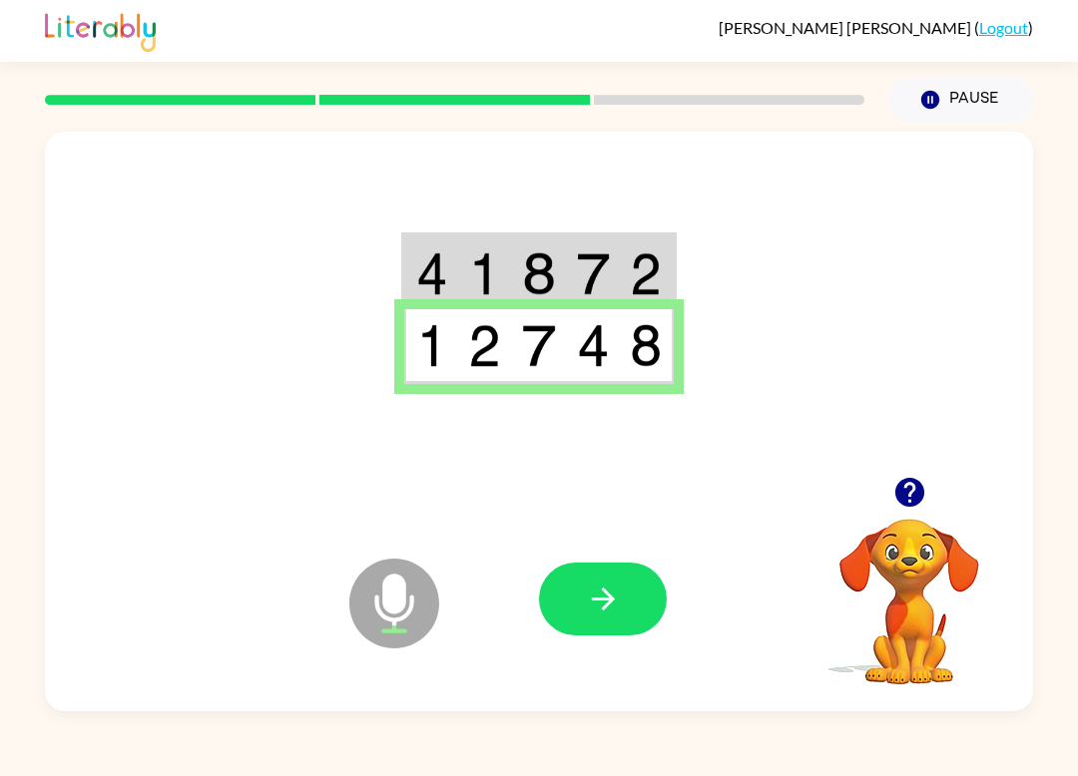
click at [597, 602] on icon "button" at bounding box center [603, 599] width 35 height 35
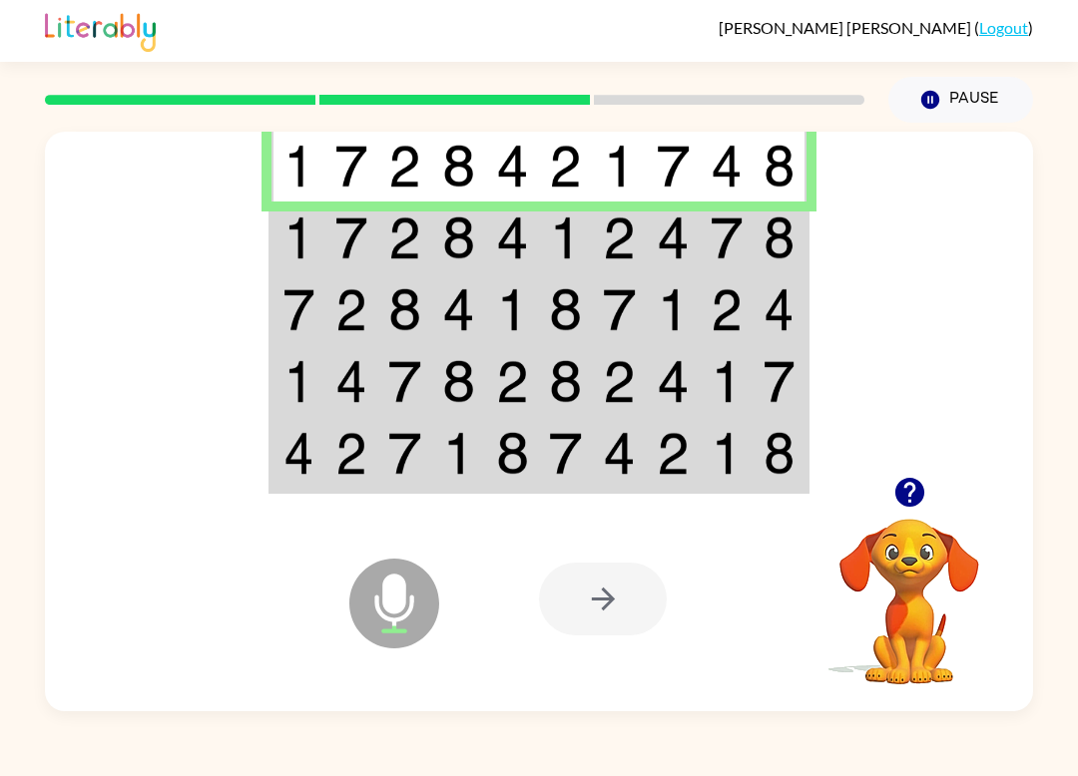
click at [275, 233] on td at bounding box center [298, 238] width 54 height 72
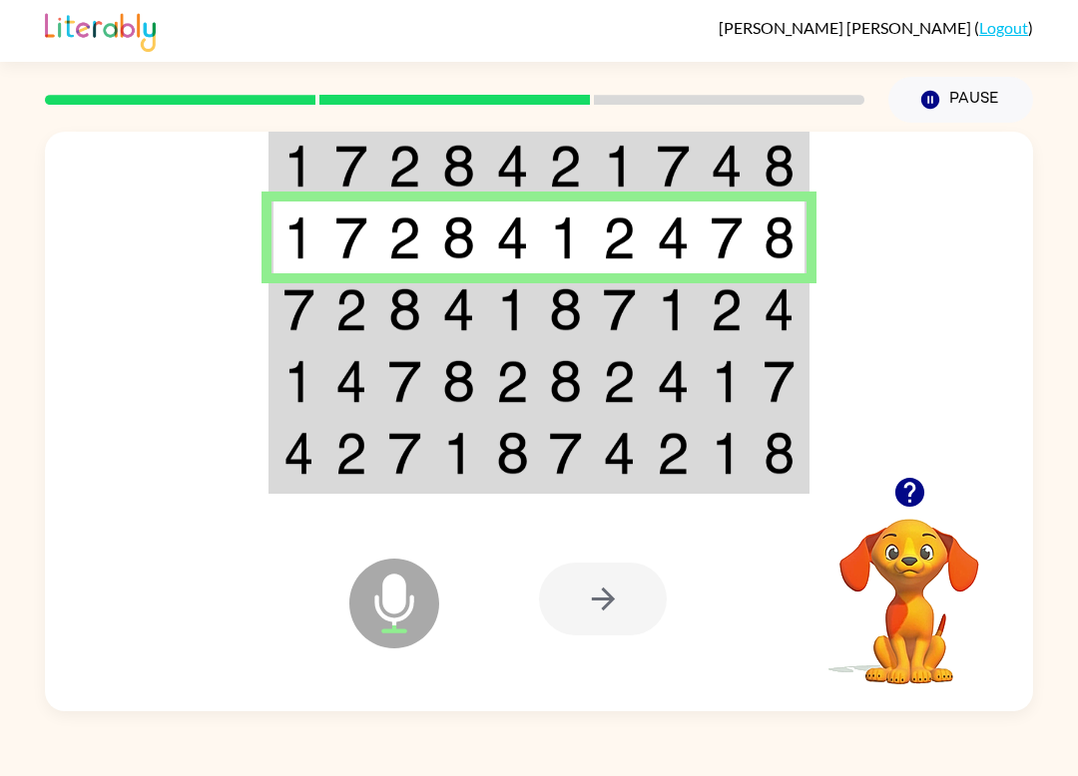
click at [280, 319] on td at bounding box center [298, 309] width 54 height 72
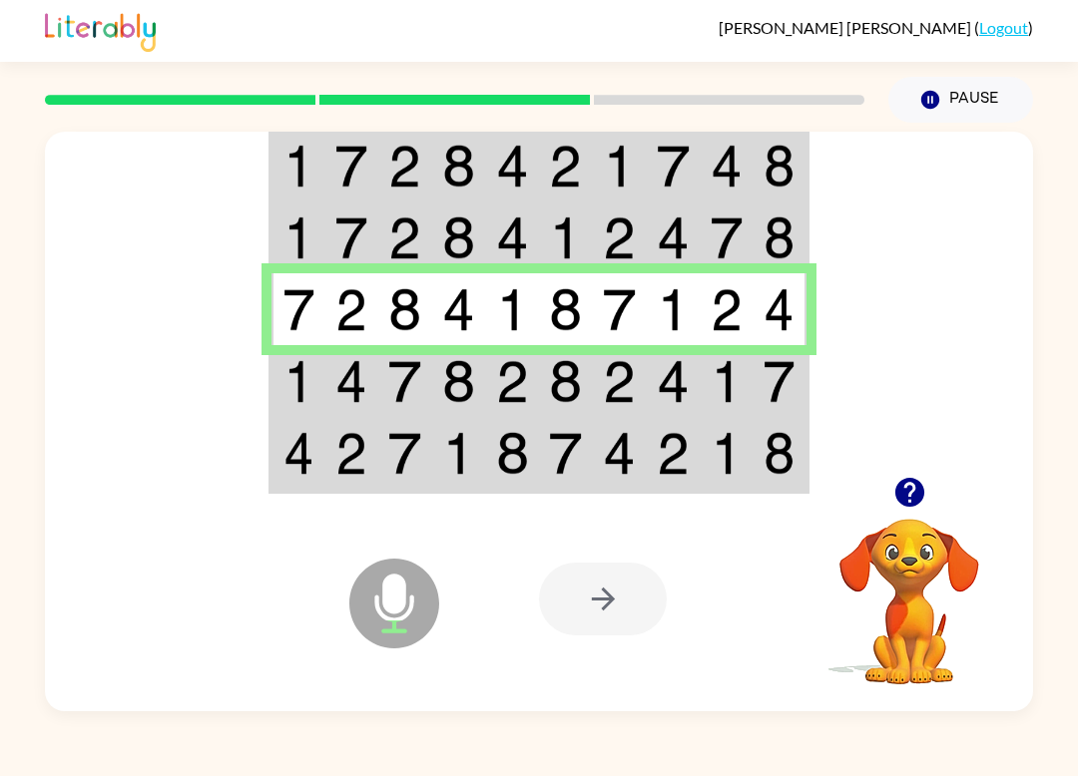
click at [298, 380] on img at bounding box center [298, 381] width 31 height 43
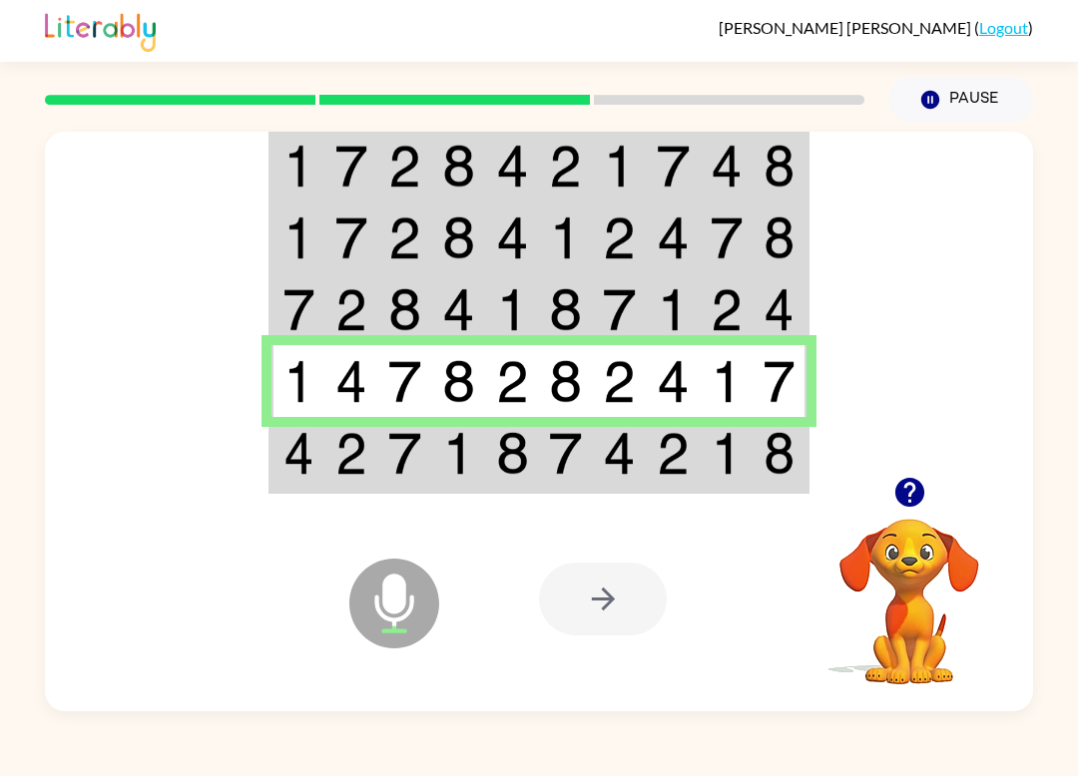
click at [779, 466] on img at bounding box center [778, 453] width 31 height 43
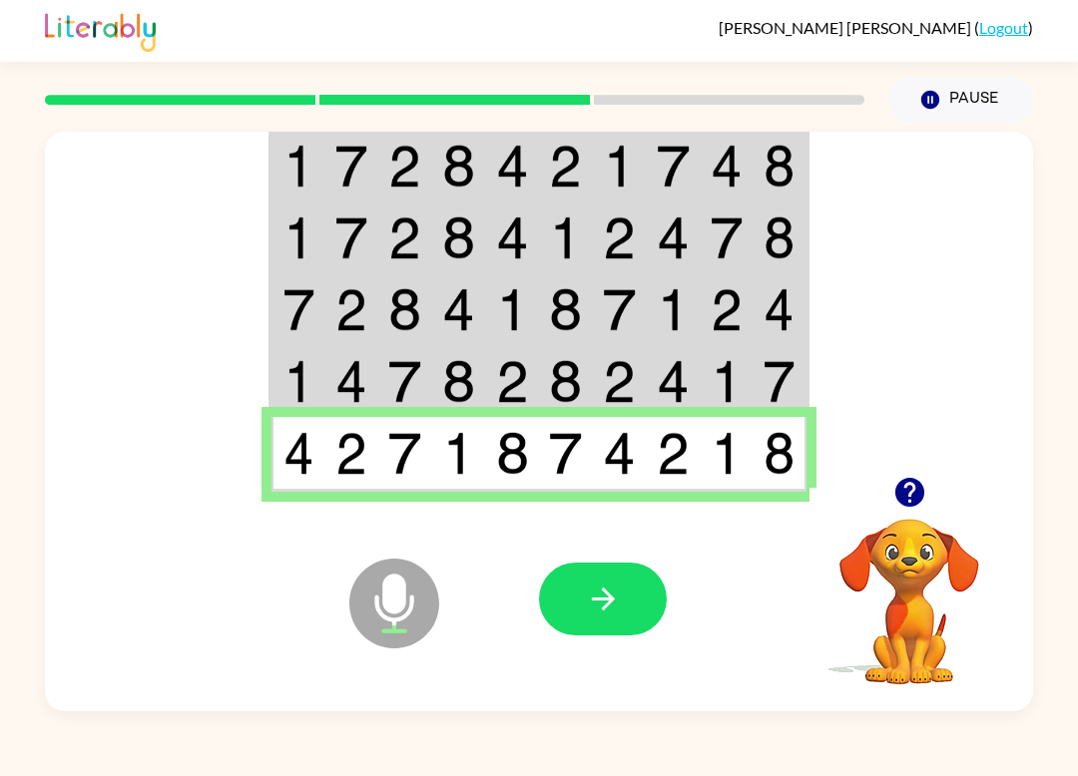
click at [604, 598] on icon "button" at bounding box center [603, 599] width 35 height 35
